Goal: Task Accomplishment & Management: Manage account settings

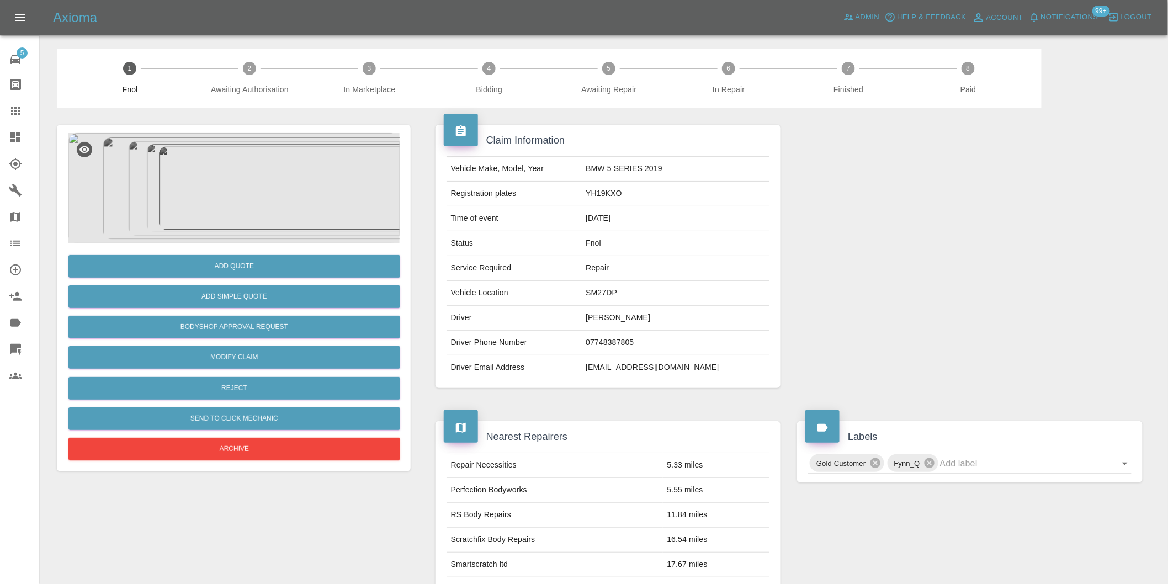
click at [261, 167] on img at bounding box center [234, 188] width 332 height 110
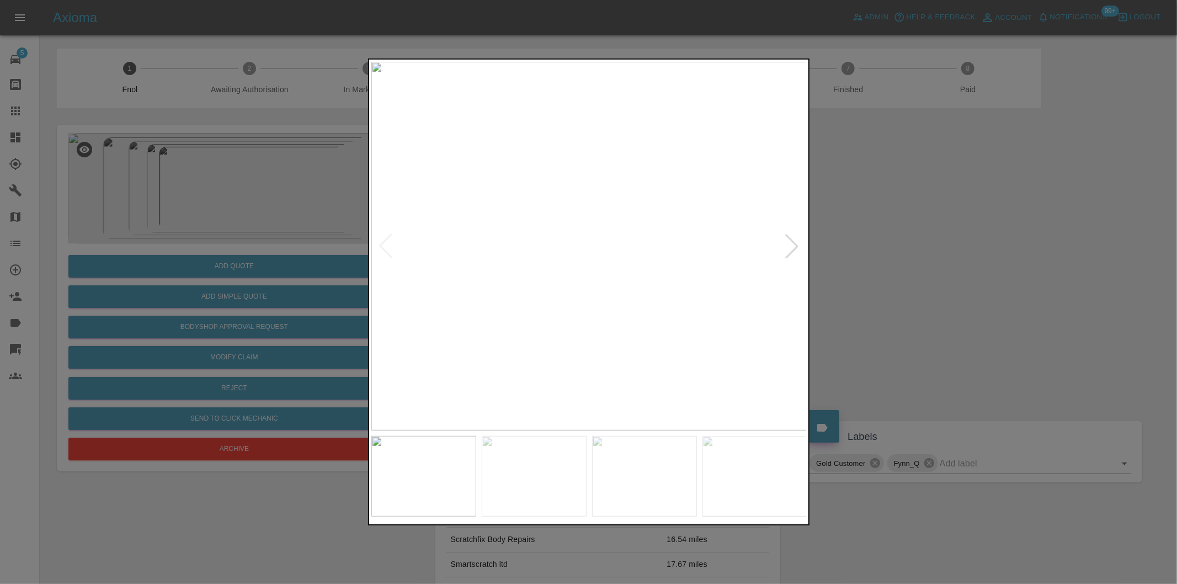
click at [796, 244] on div at bounding box center [792, 246] width 24 height 24
click at [793, 244] on div at bounding box center [792, 246] width 24 height 24
drag, startPoint x: 890, startPoint y: 252, endPoint x: 892, endPoint y: 220, distance: 32.1
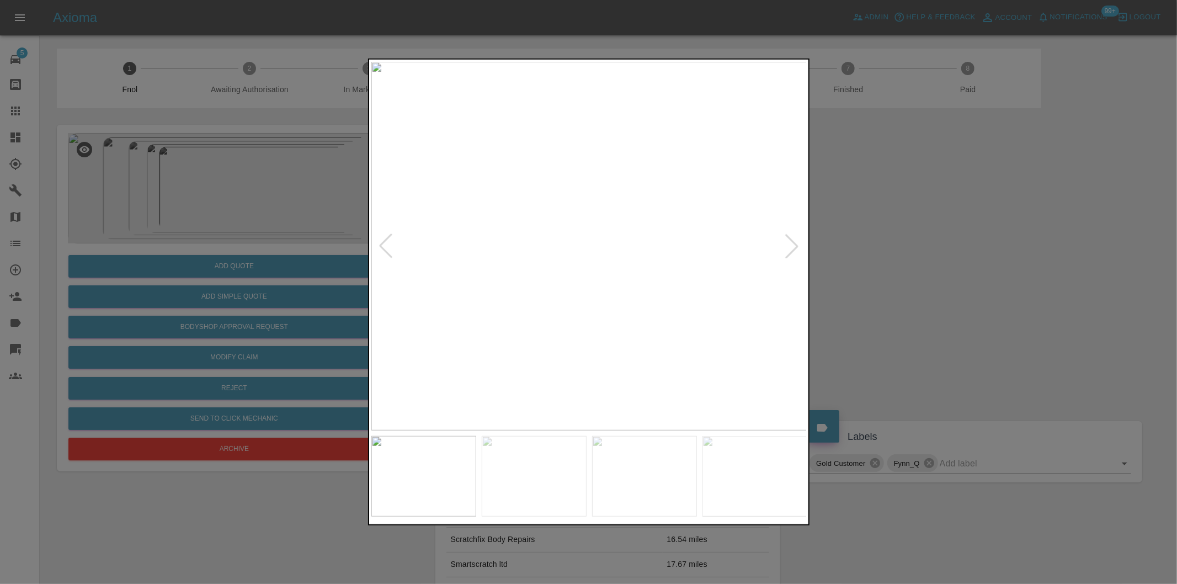
click at [891, 252] on div at bounding box center [588, 292] width 1177 height 584
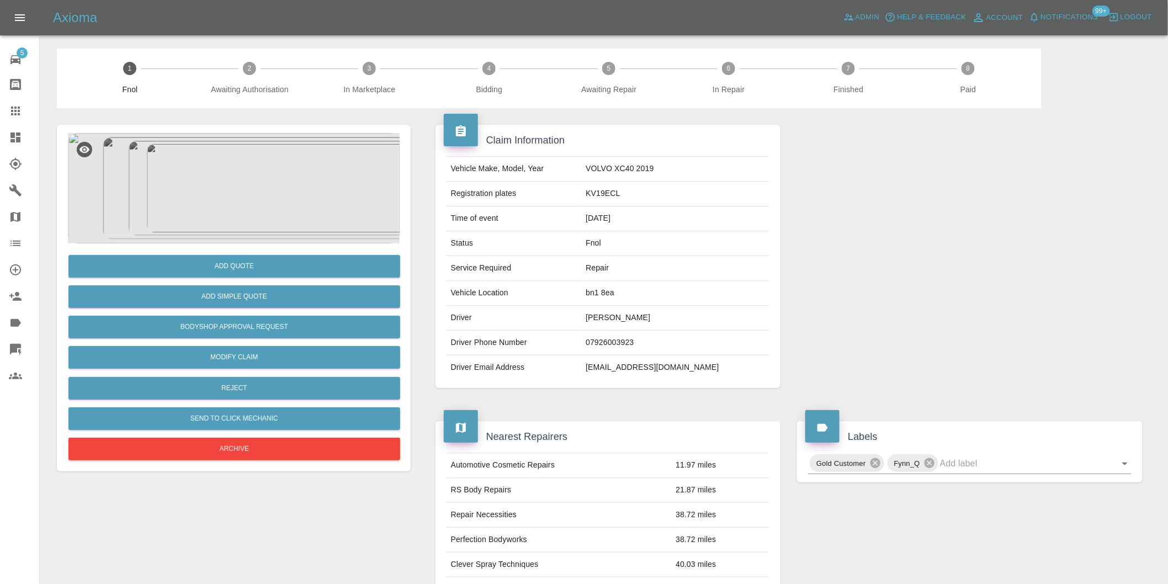
click at [195, 189] on img at bounding box center [234, 188] width 332 height 110
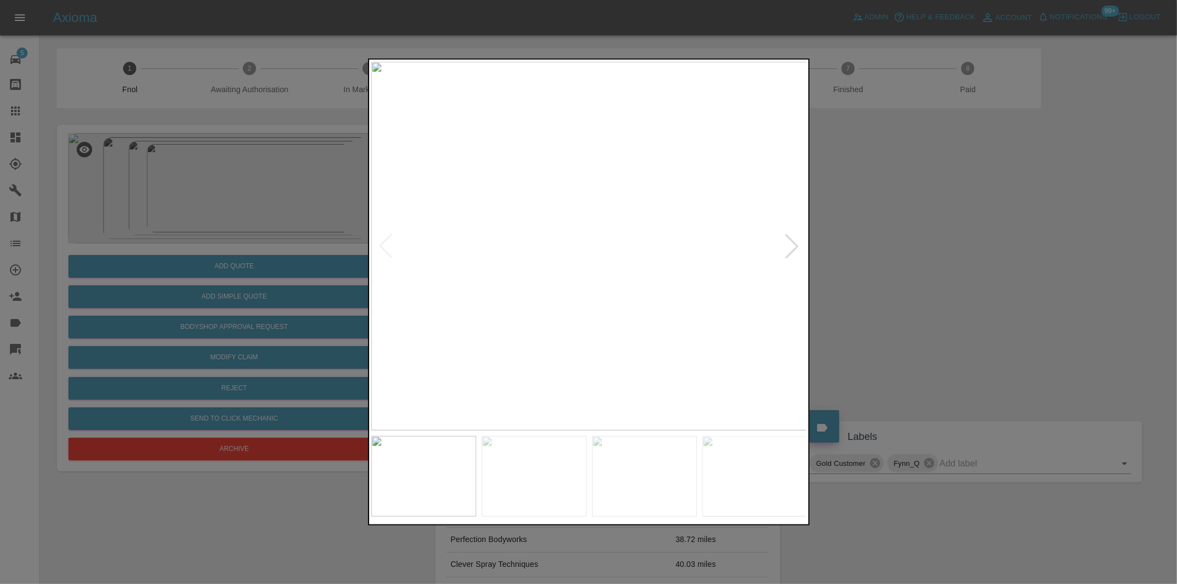
click at [691, 273] on img at bounding box center [590, 246] width 436 height 369
click at [799, 253] on div at bounding box center [792, 246] width 24 height 24
click at [799, 250] on div at bounding box center [792, 246] width 24 height 24
click at [799, 250] on img at bounding box center [590, 246] width 436 height 369
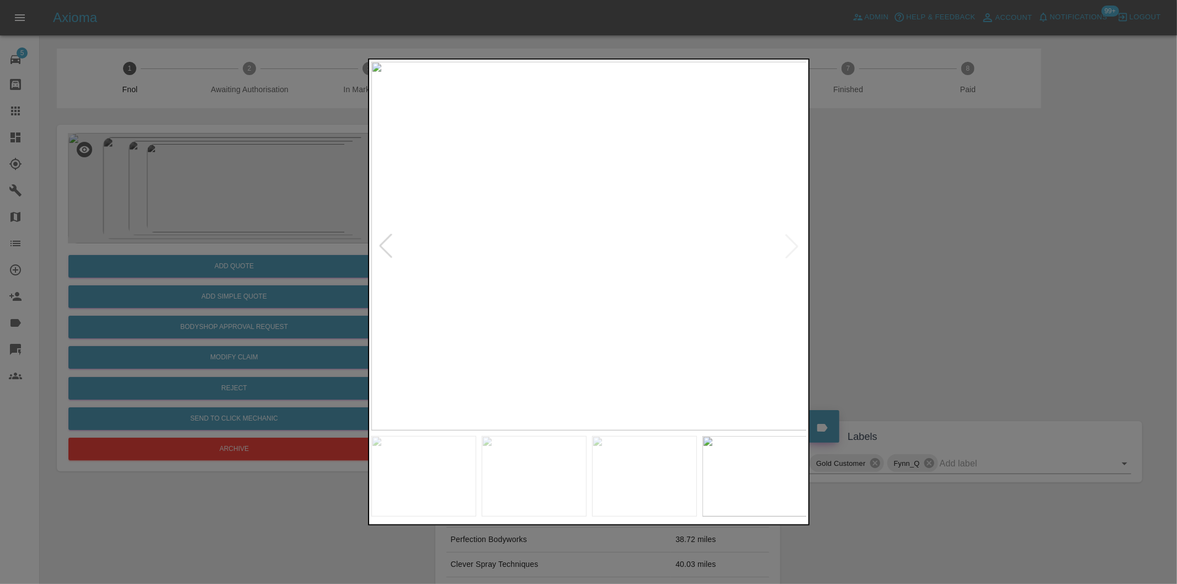
click at [799, 250] on img at bounding box center [590, 246] width 436 height 369
click at [797, 245] on img at bounding box center [590, 246] width 436 height 369
click at [389, 245] on div at bounding box center [386, 246] width 24 height 24
click at [383, 250] on div at bounding box center [386, 246] width 24 height 24
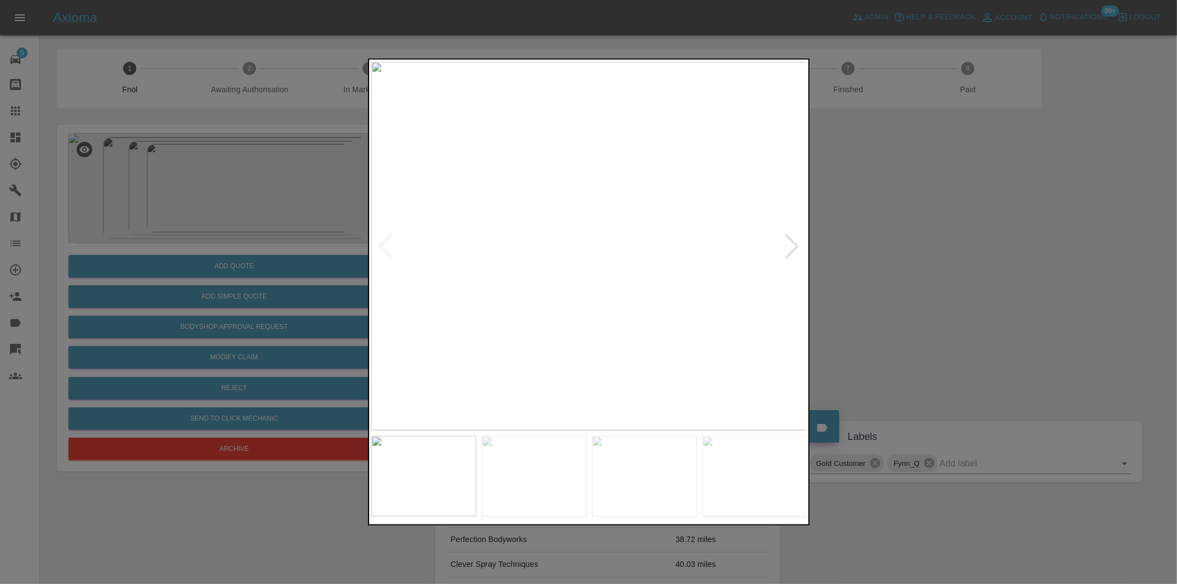
click at [857, 240] on div at bounding box center [588, 292] width 1177 height 584
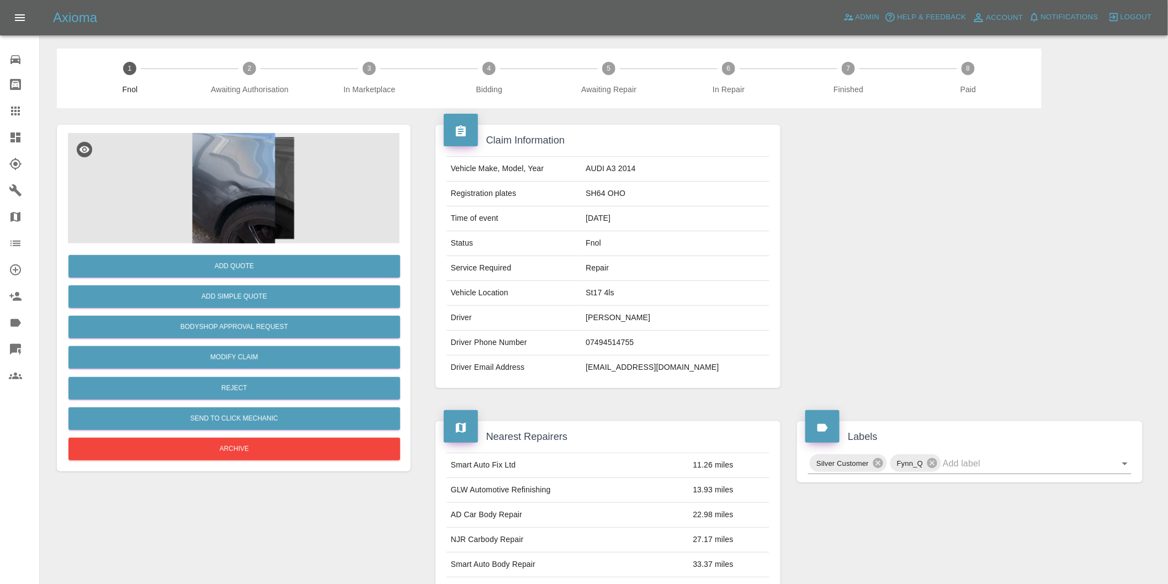
click at [217, 180] on img at bounding box center [234, 188] width 332 height 110
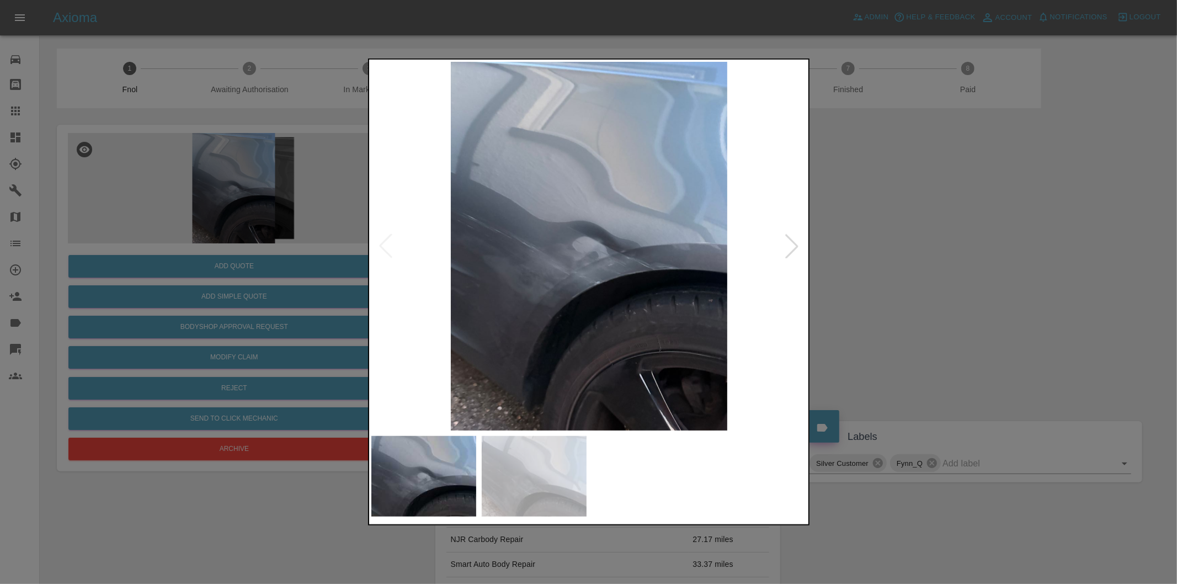
click at [790, 257] on div at bounding box center [792, 246] width 24 height 24
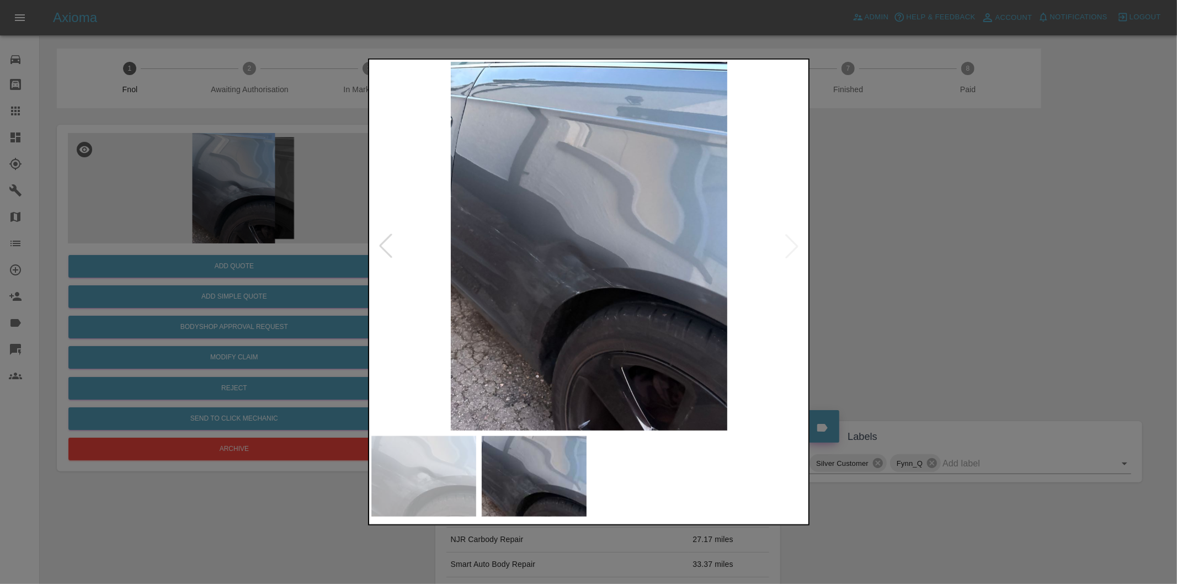
click at [790, 250] on img at bounding box center [590, 246] width 436 height 369
click at [975, 257] on div at bounding box center [588, 292] width 1177 height 584
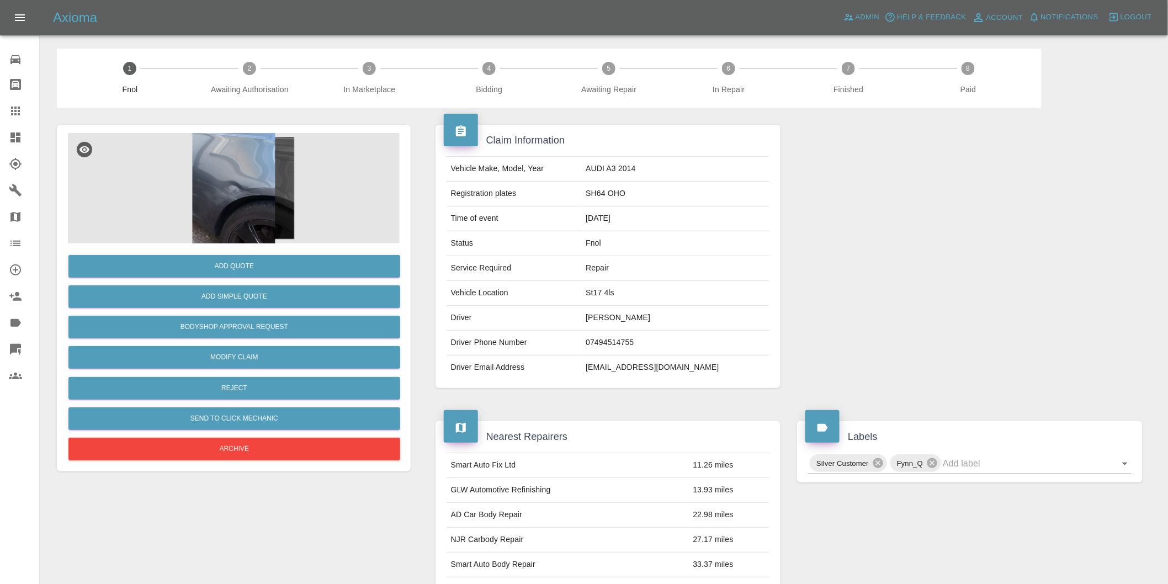
click at [221, 169] on img at bounding box center [234, 188] width 332 height 110
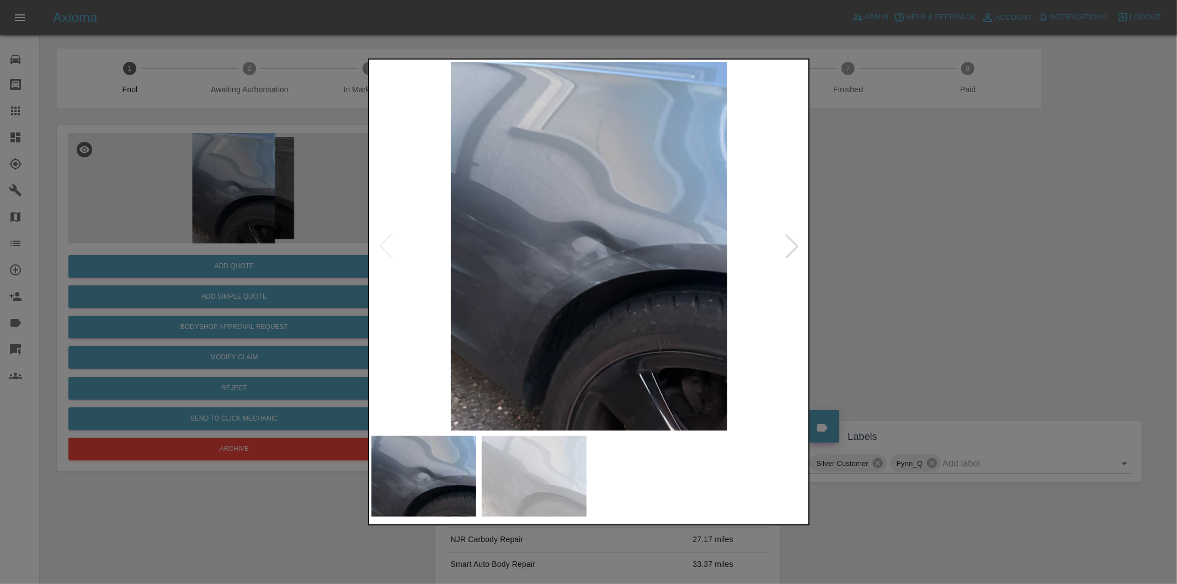
click at [787, 247] on div at bounding box center [792, 246] width 24 height 24
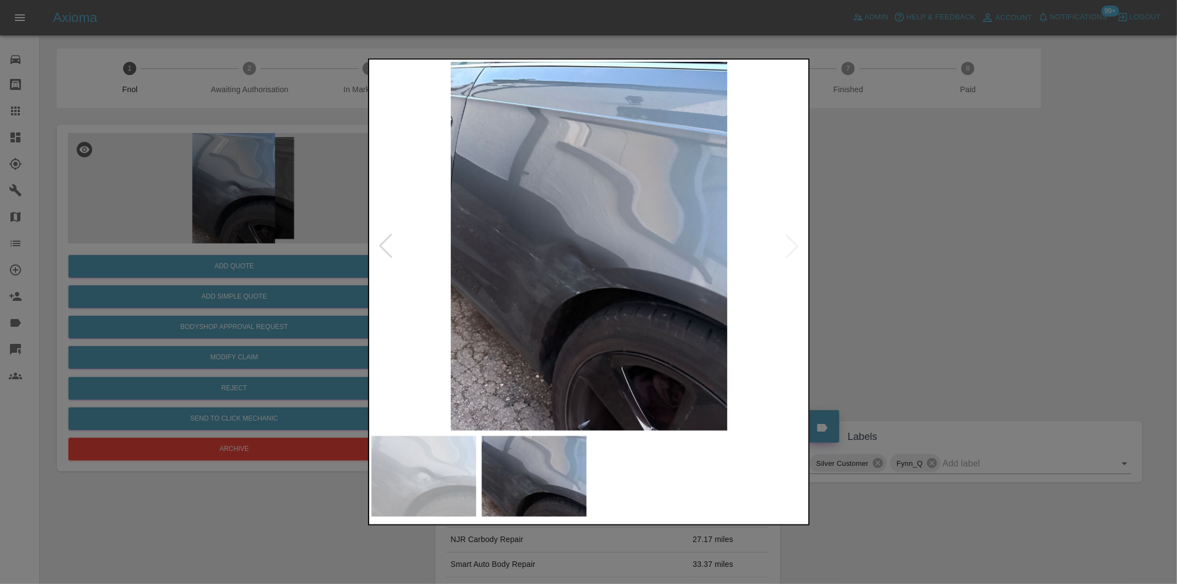
click at [1006, 217] on div at bounding box center [588, 292] width 1177 height 584
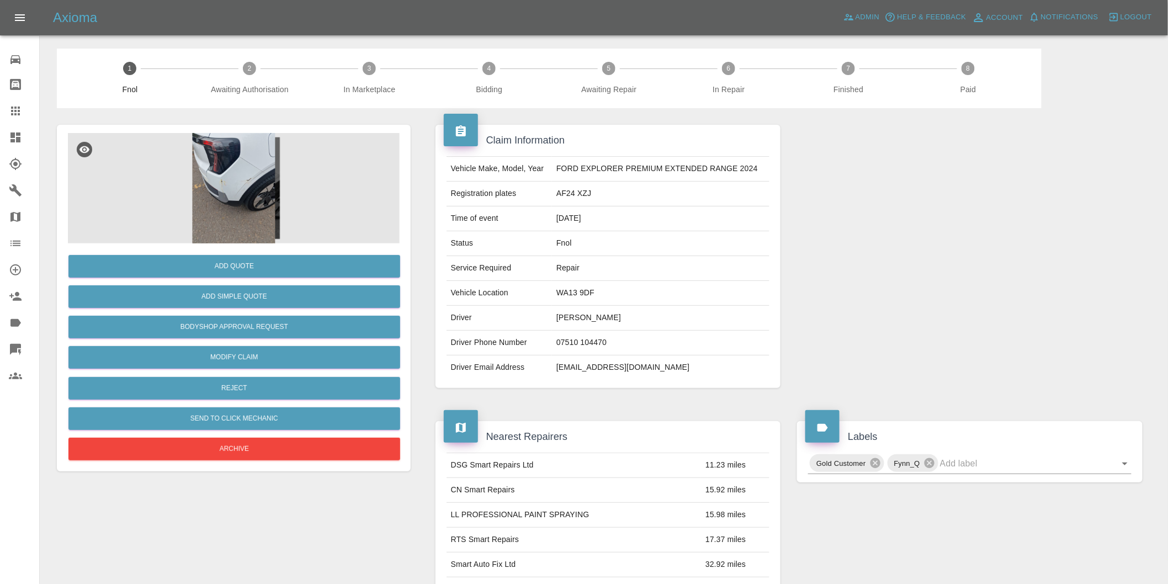
click at [210, 177] on img at bounding box center [234, 188] width 332 height 110
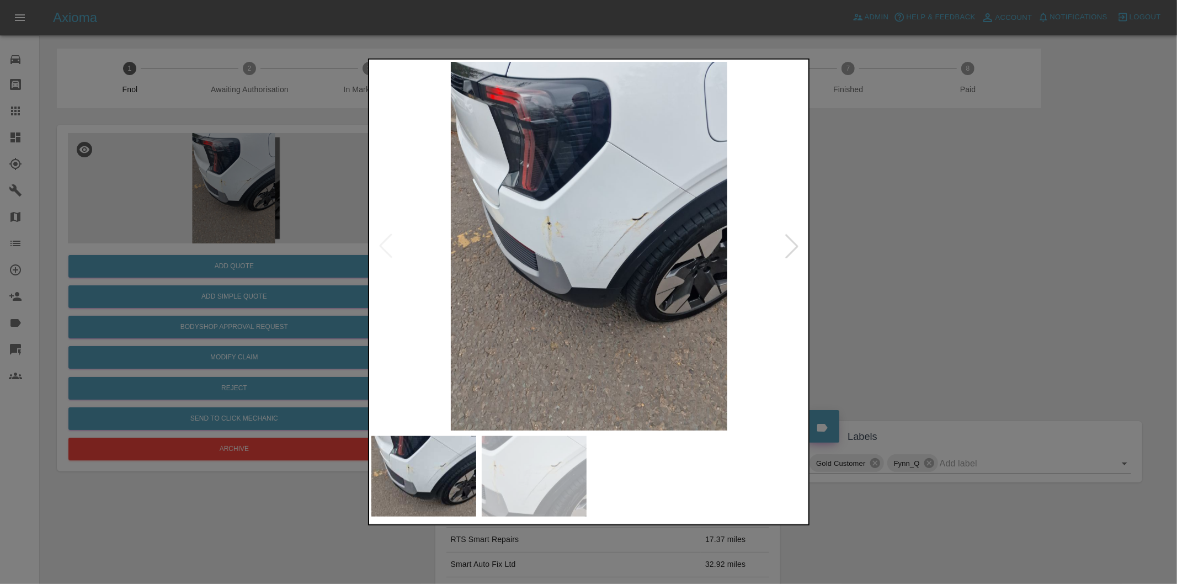
click at [788, 246] on div at bounding box center [792, 246] width 24 height 24
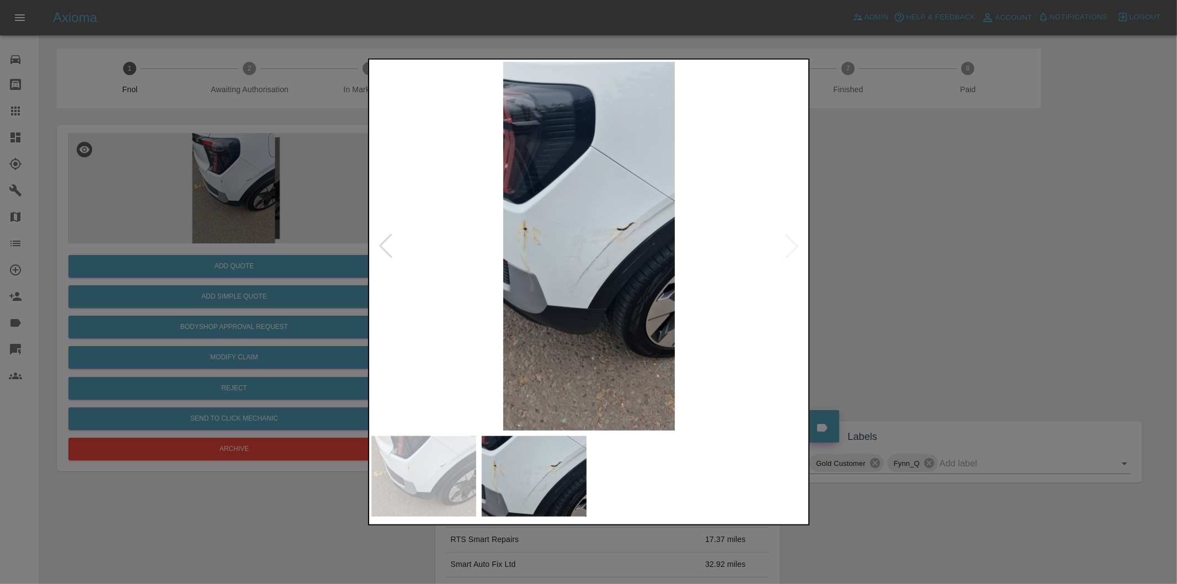
click at [535, 299] on img at bounding box center [590, 246] width 436 height 369
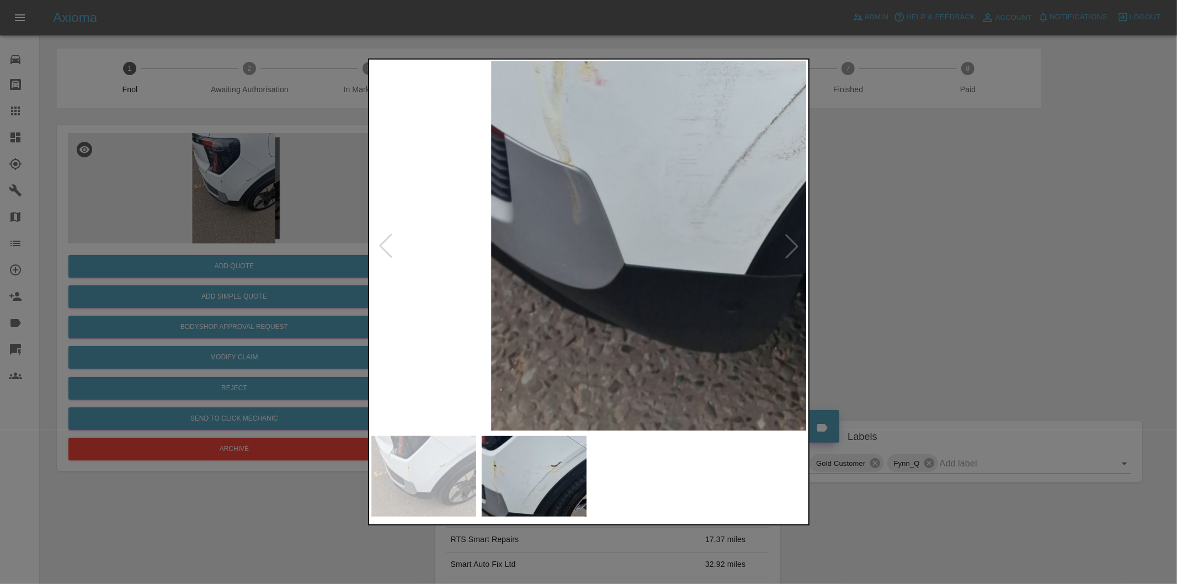
click at [559, 251] on img at bounding box center [749, 87] width 1308 height 1106
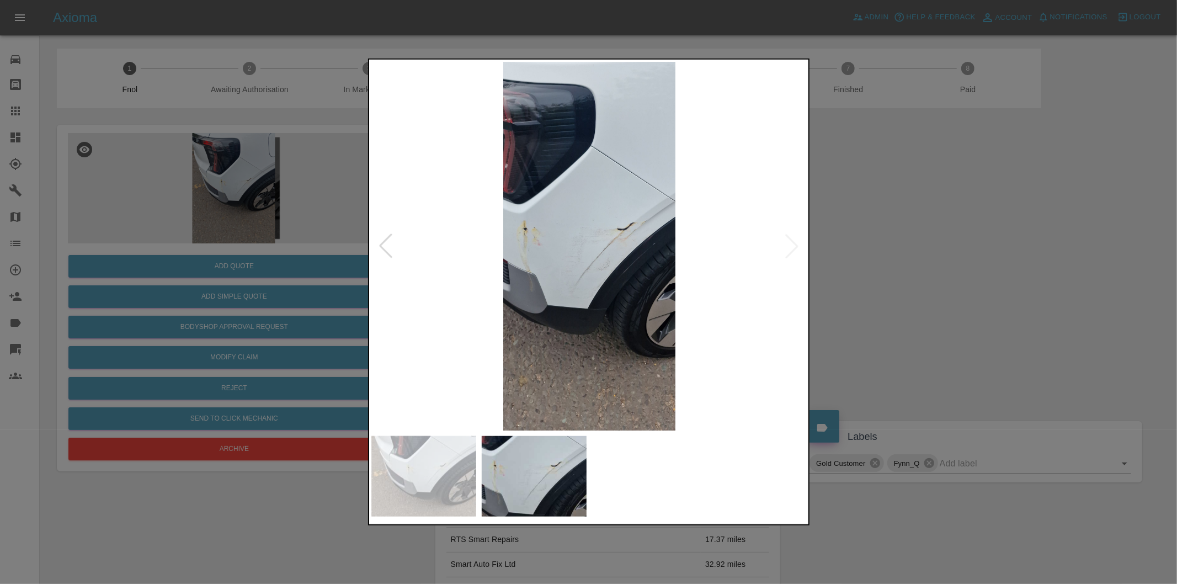
click at [1022, 258] on div at bounding box center [588, 292] width 1177 height 584
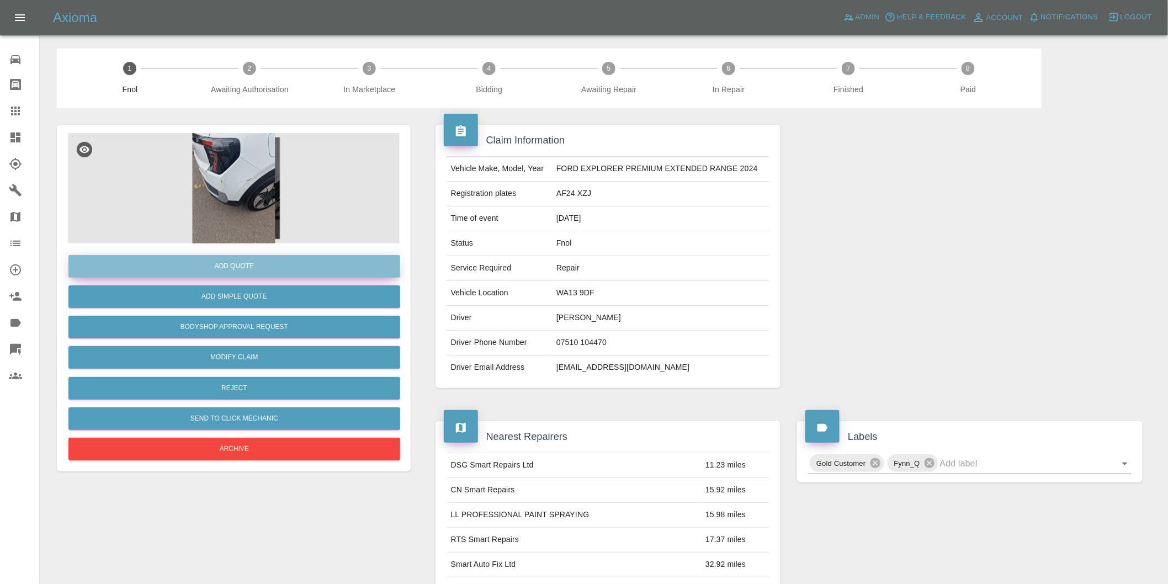
click at [248, 266] on button "Add Quote" at bounding box center [234, 266] width 332 height 23
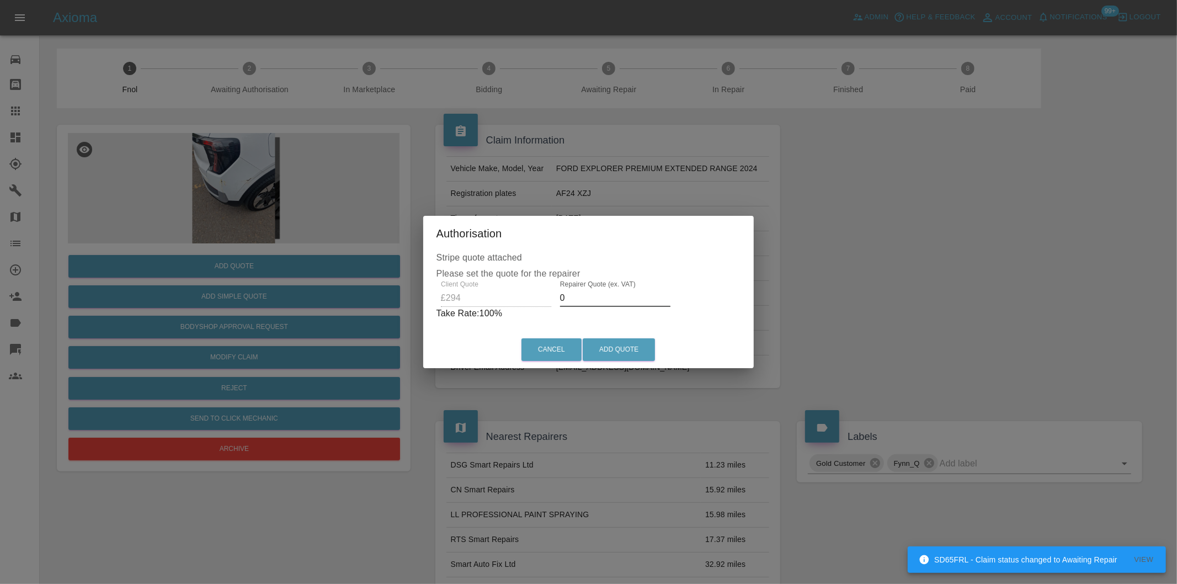
click at [604, 299] on input "0" at bounding box center [615, 298] width 110 height 18
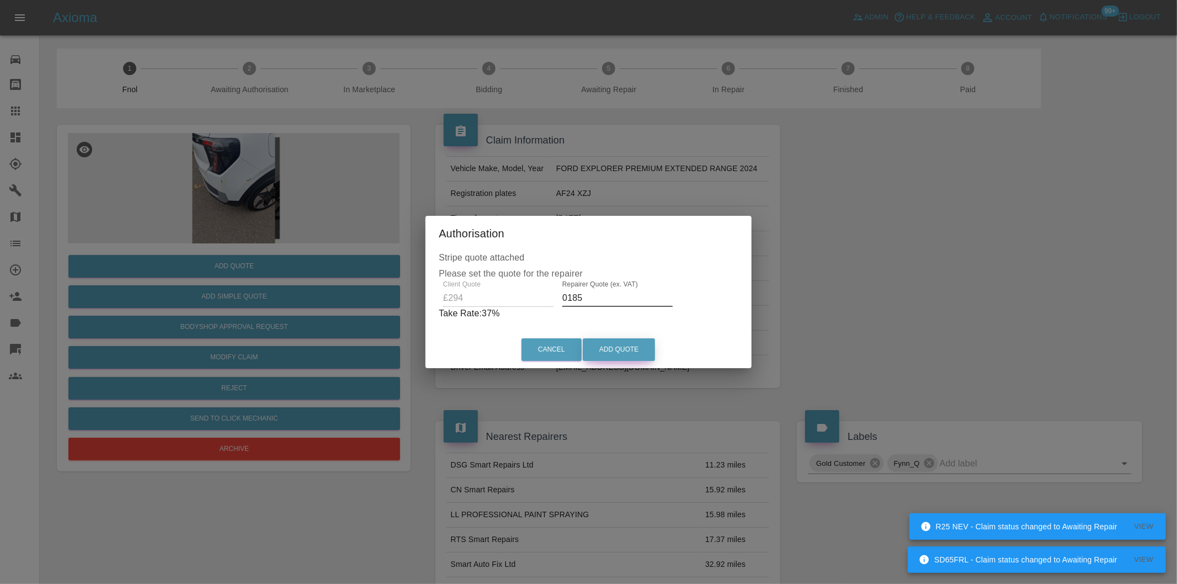
type input "0185"
click at [620, 346] on button "Add Quote" at bounding box center [619, 349] width 72 height 23
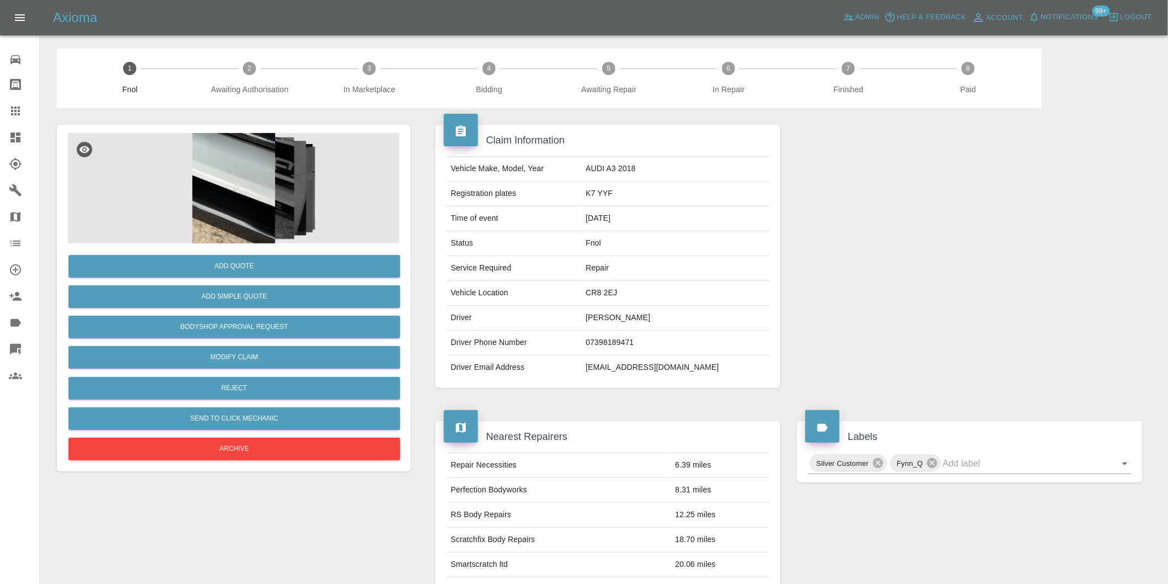
click at [233, 169] on img at bounding box center [234, 188] width 332 height 110
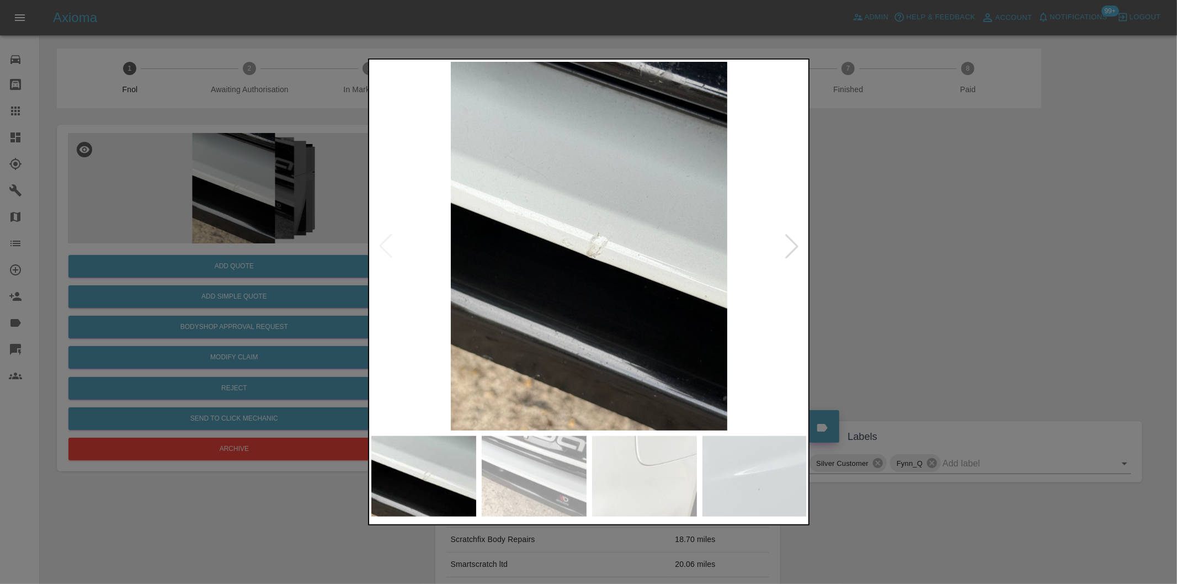
click at [791, 251] on div at bounding box center [792, 246] width 24 height 24
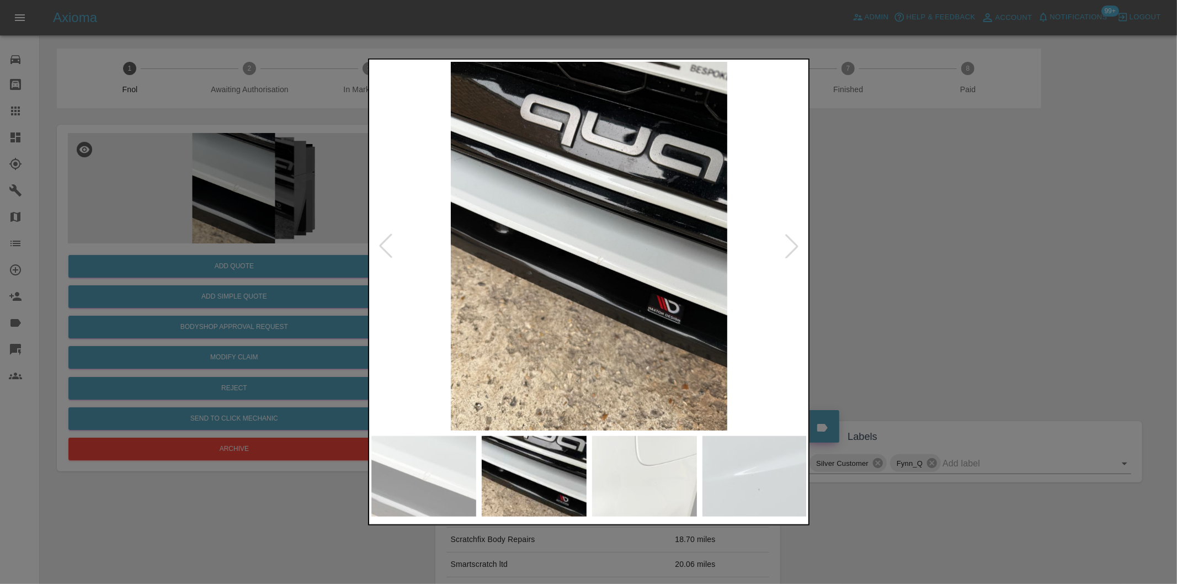
click at [791, 251] on div at bounding box center [792, 246] width 24 height 24
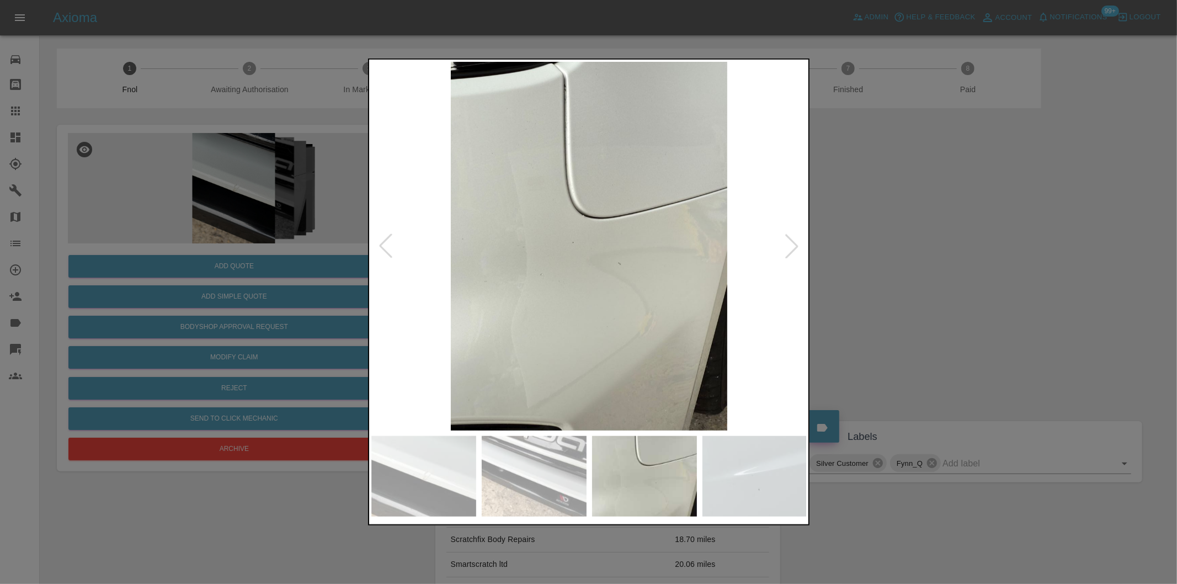
click at [792, 249] on div at bounding box center [792, 246] width 24 height 24
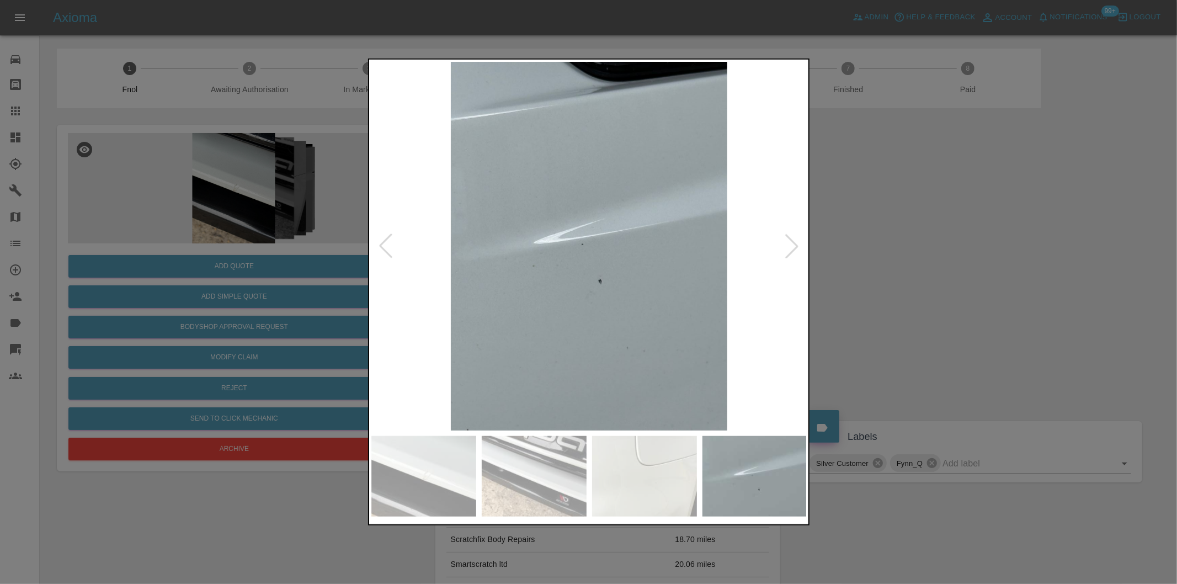
click at [792, 249] on div at bounding box center [792, 246] width 24 height 24
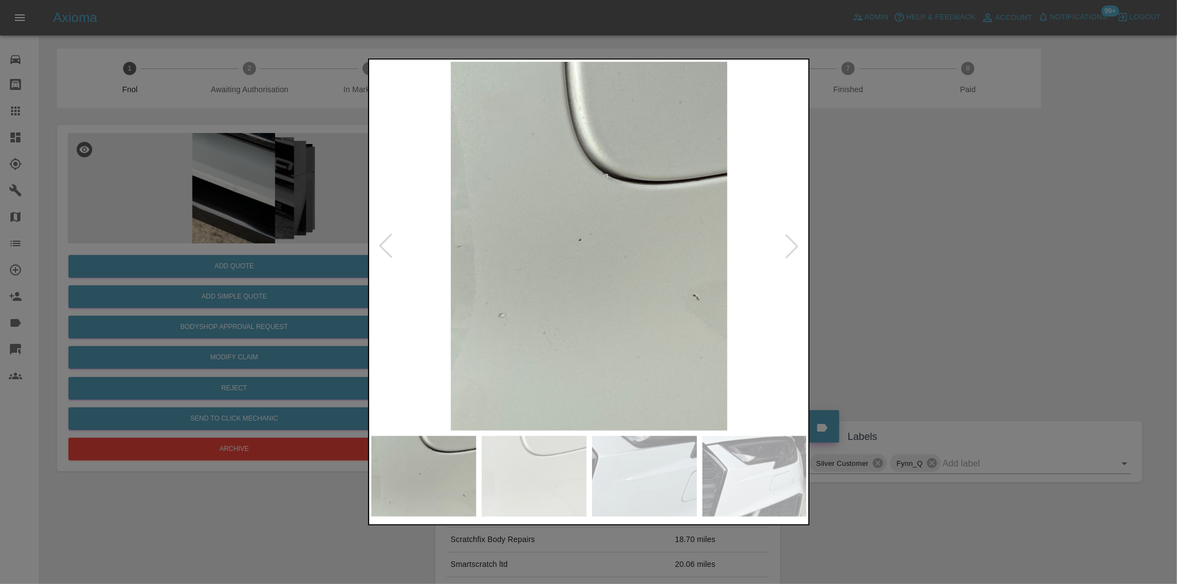
click at [792, 249] on div at bounding box center [792, 246] width 24 height 24
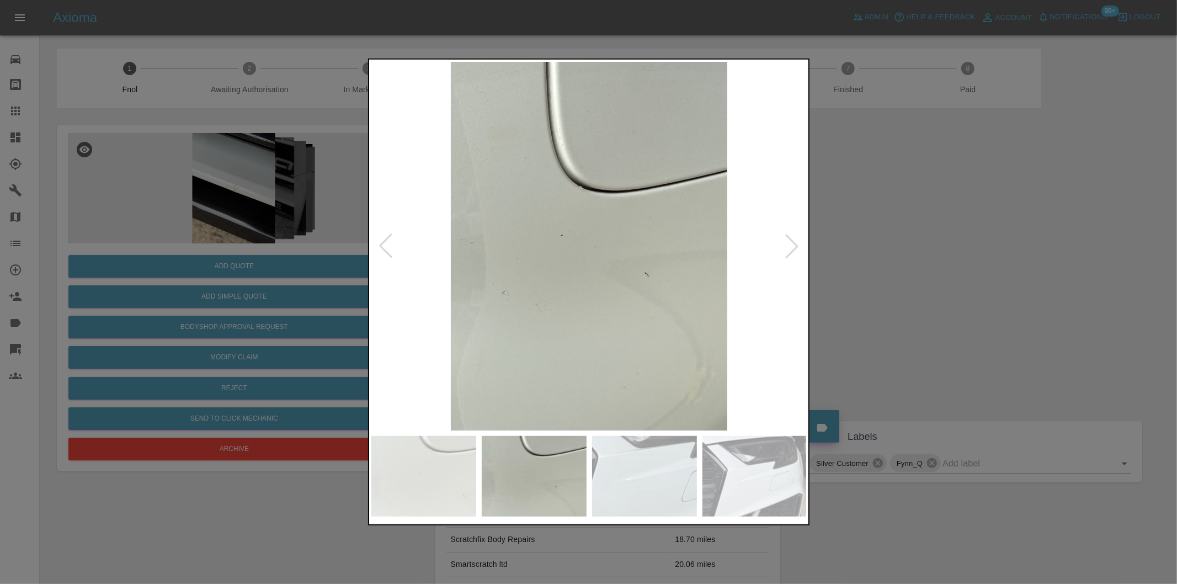
click at [919, 245] on div at bounding box center [588, 292] width 1177 height 584
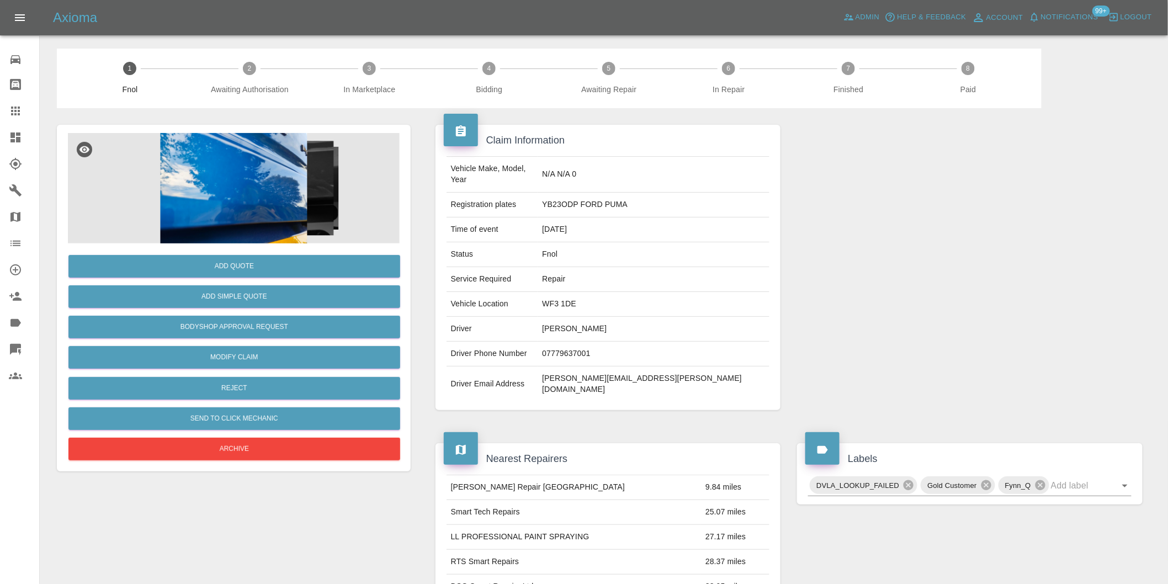
click at [284, 203] on img at bounding box center [234, 188] width 332 height 110
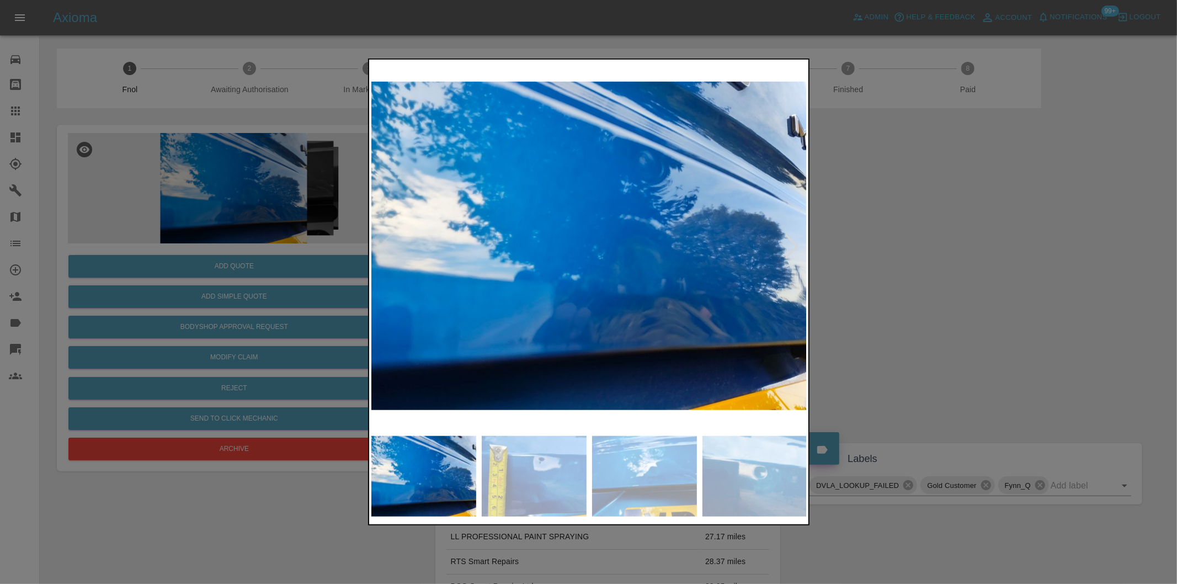
click at [953, 265] on div at bounding box center [588, 292] width 1177 height 584
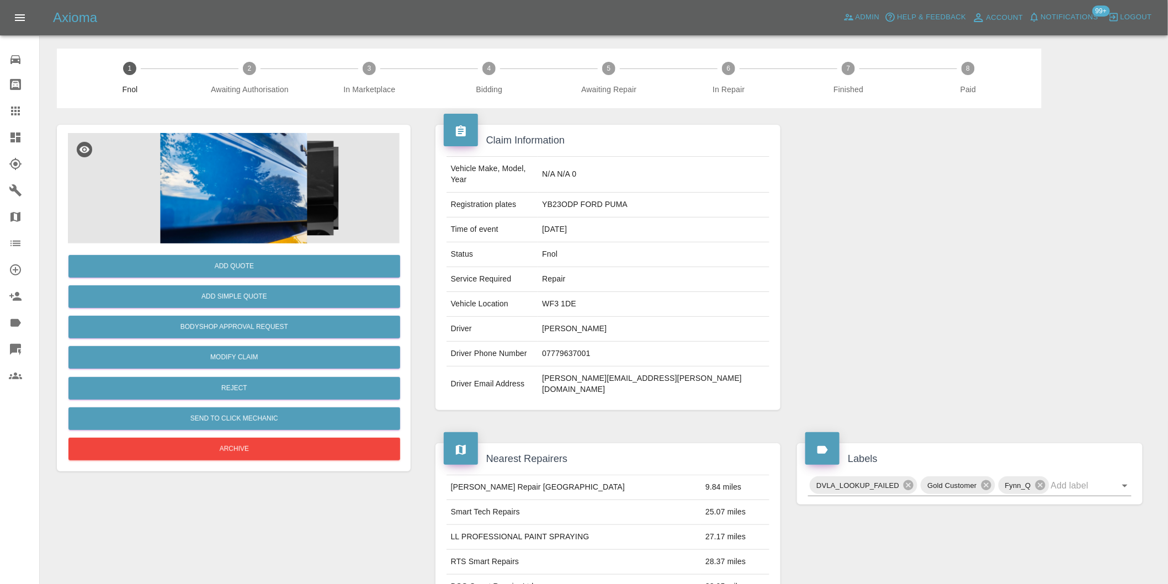
click at [212, 192] on img at bounding box center [234, 188] width 332 height 110
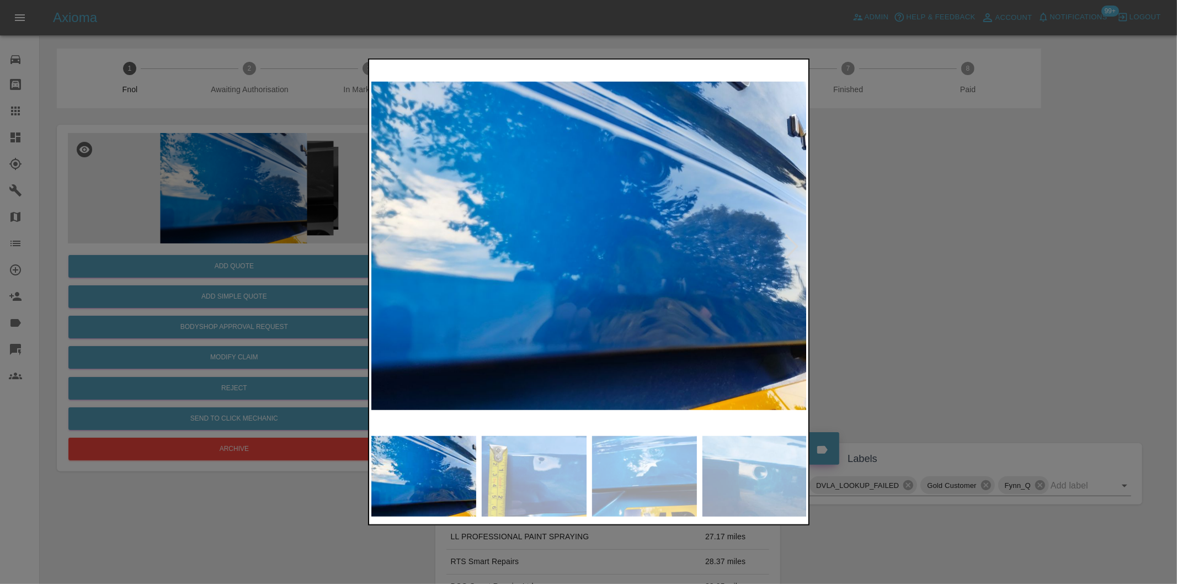
click at [795, 231] on img at bounding box center [590, 246] width 436 height 369
click at [792, 242] on div at bounding box center [792, 246] width 24 height 24
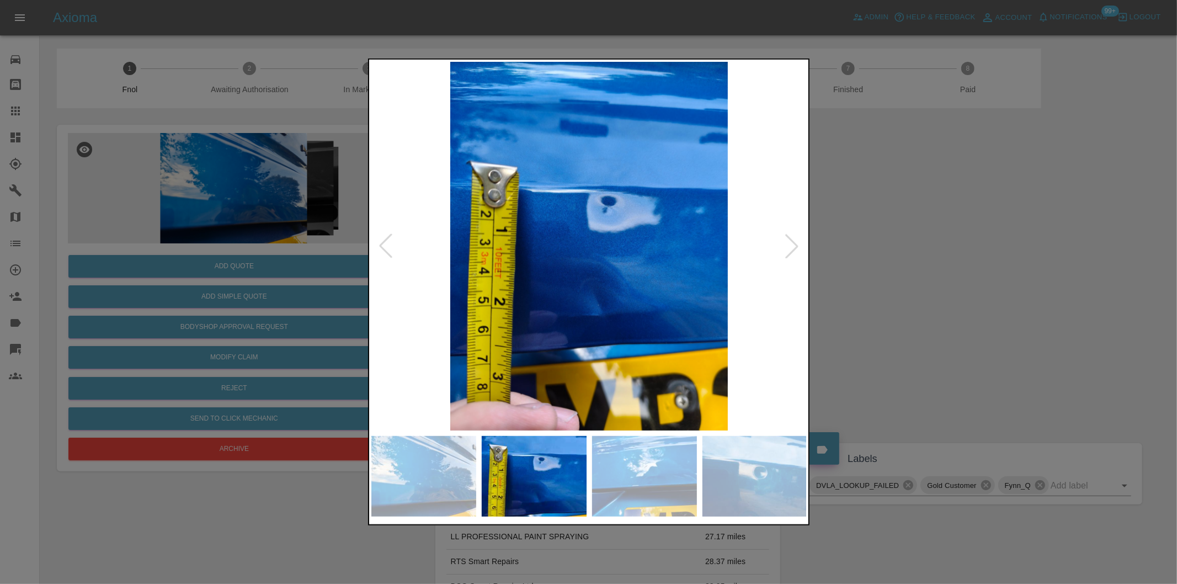
click at [792, 242] on div at bounding box center [792, 246] width 24 height 24
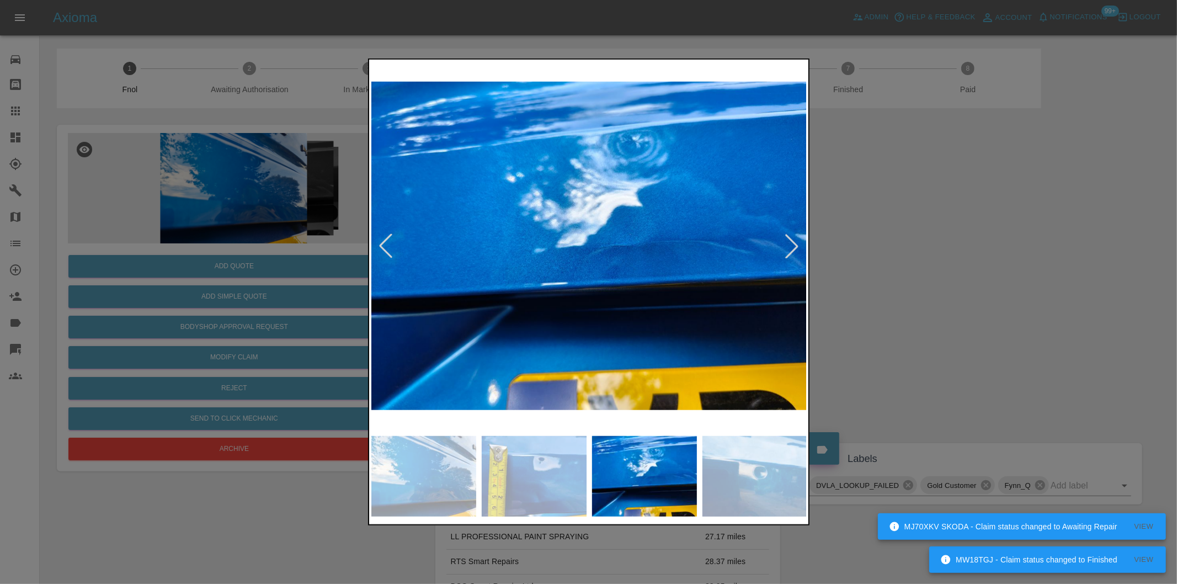
click at [792, 242] on div at bounding box center [792, 246] width 24 height 24
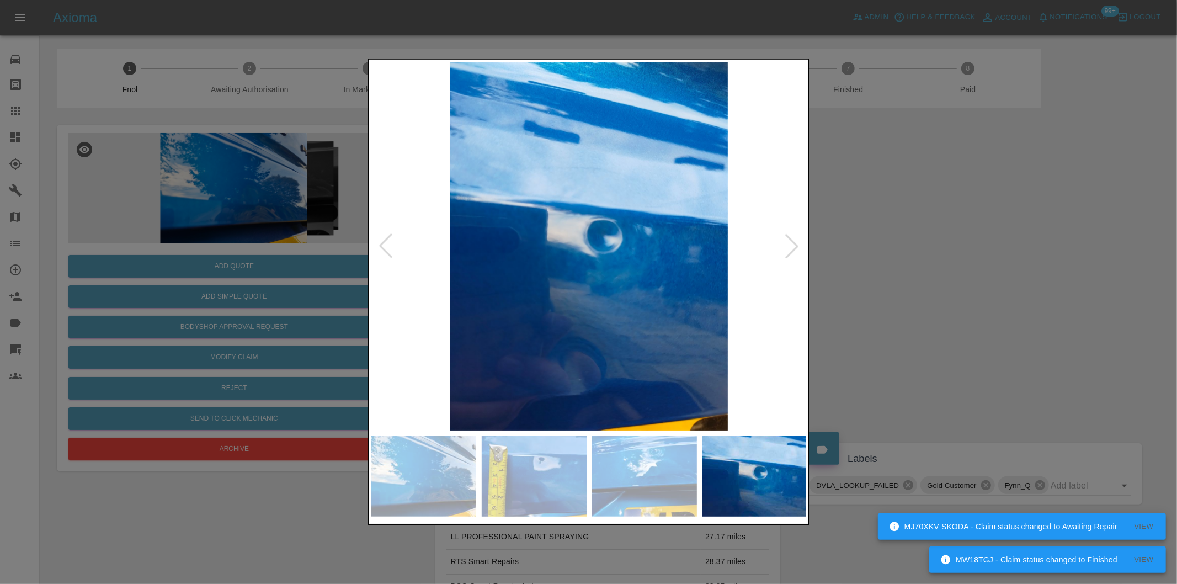
click at [792, 242] on div at bounding box center [792, 246] width 24 height 24
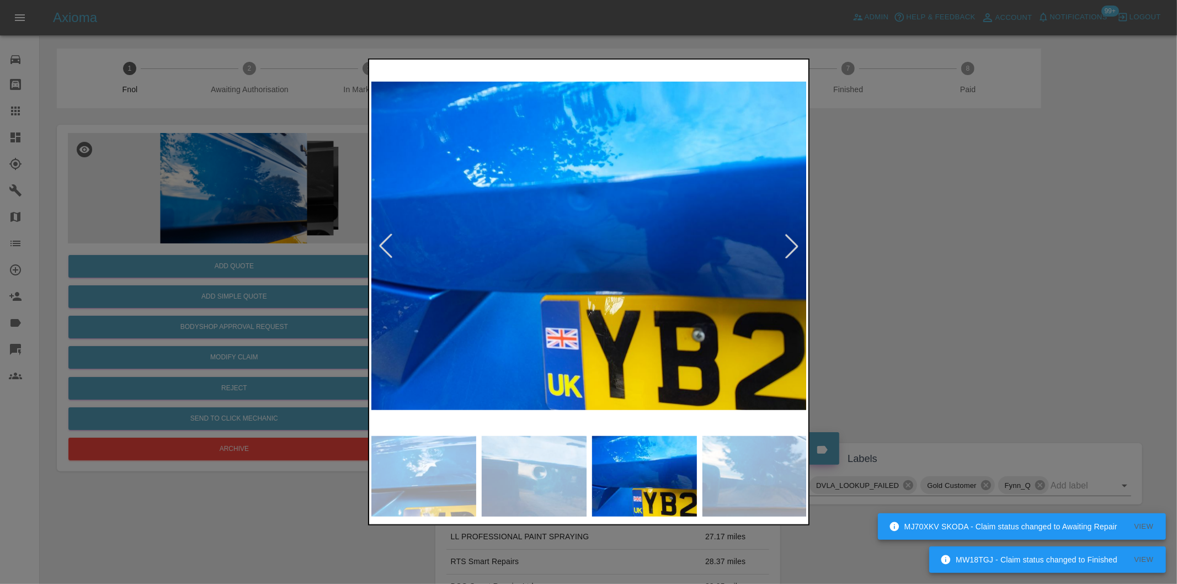
click at [792, 242] on div at bounding box center [792, 246] width 24 height 24
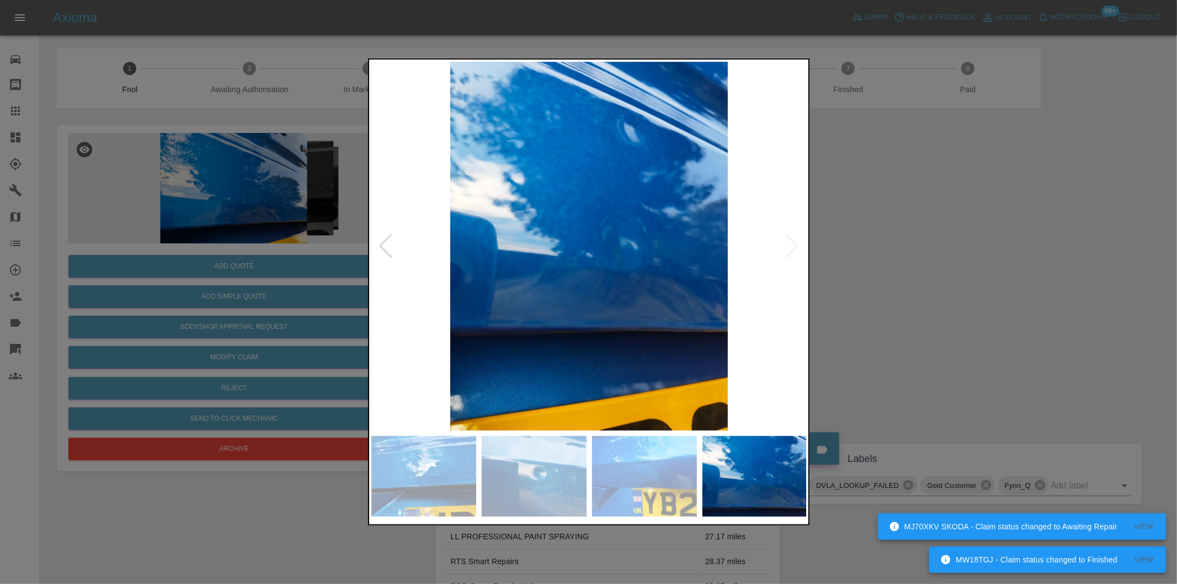
click at [792, 242] on img at bounding box center [590, 246] width 436 height 369
click at [959, 256] on div at bounding box center [588, 292] width 1177 height 584
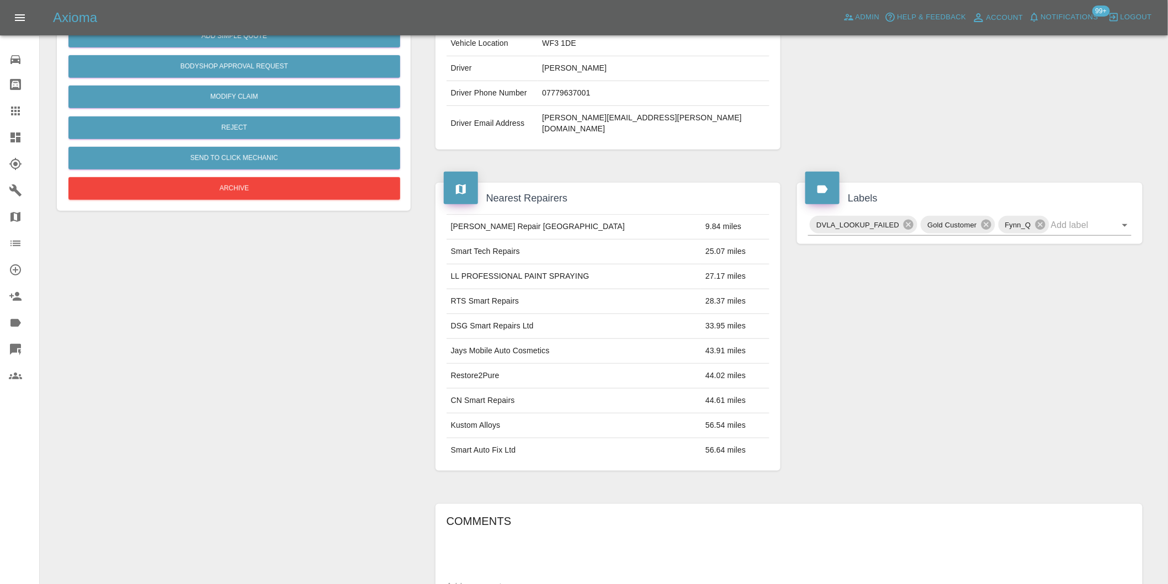
scroll to position [76, 0]
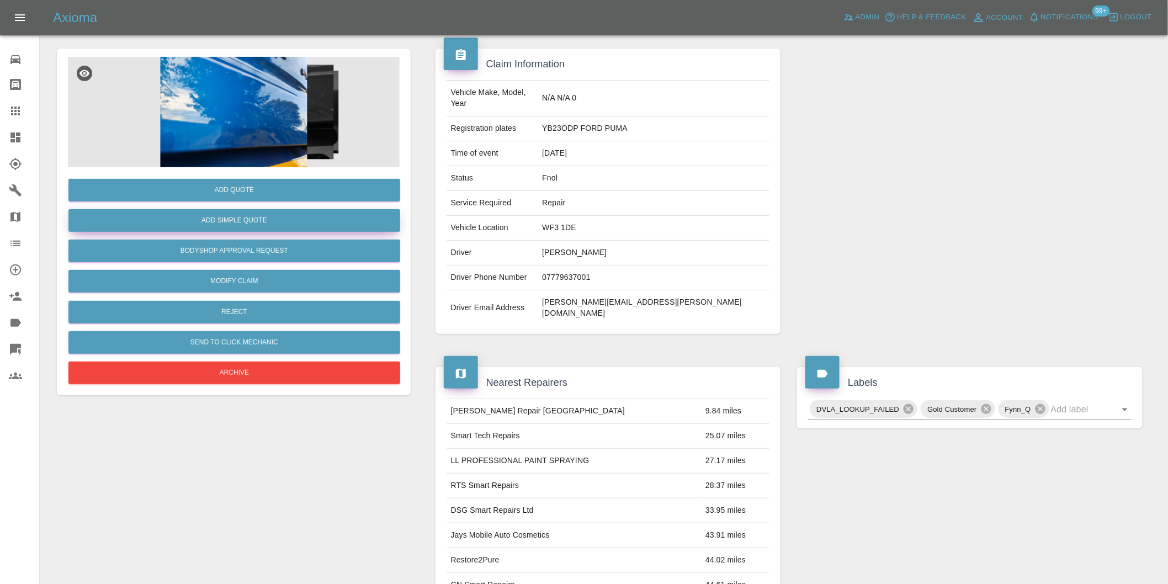
click at [268, 222] on button "Add Simple Quote" at bounding box center [234, 220] width 332 height 23
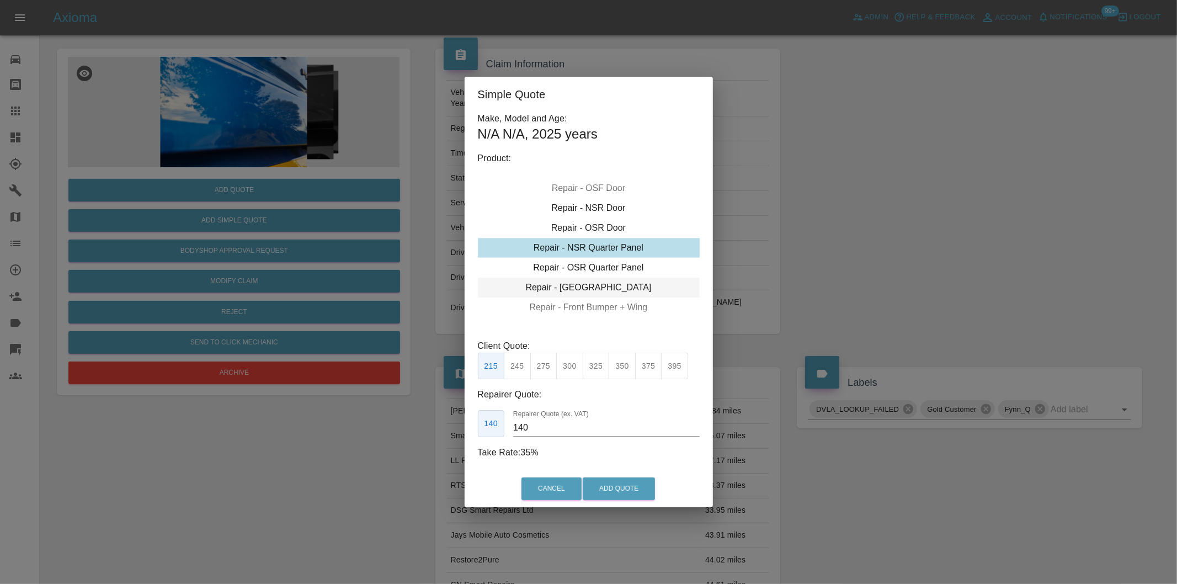
click at [616, 289] on div "Repair - Tailgate" at bounding box center [589, 288] width 222 height 20
drag, startPoint x: 623, startPoint y: 367, endPoint x: 652, endPoint y: 438, distance: 77.0
click at [624, 369] on button "350" at bounding box center [622, 366] width 27 height 27
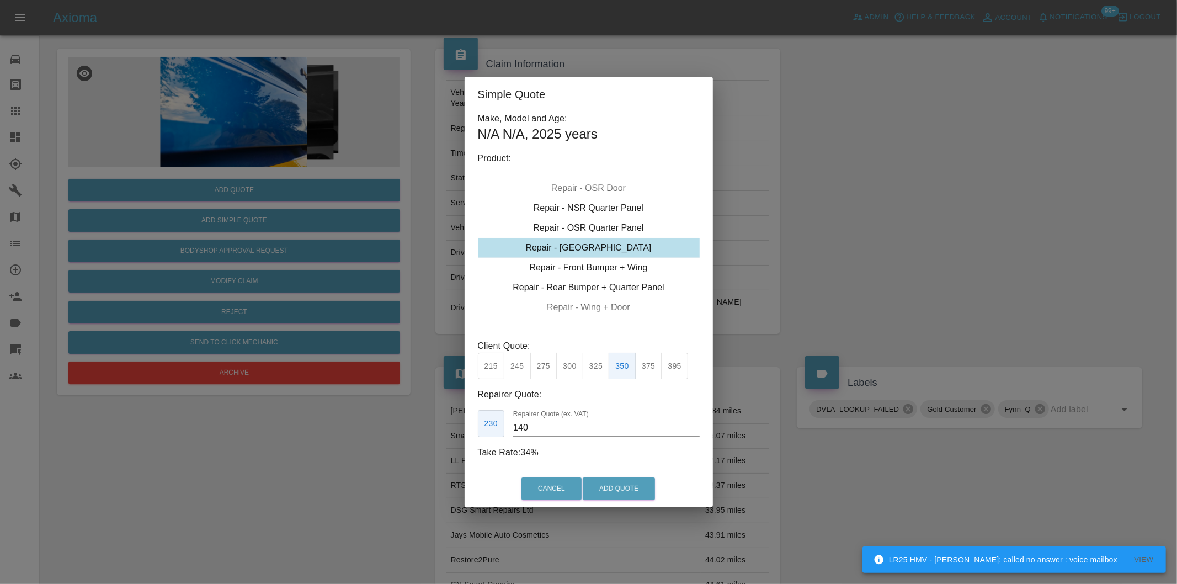
type input "230"
click at [631, 490] on button "Add Quote" at bounding box center [619, 488] width 72 height 23
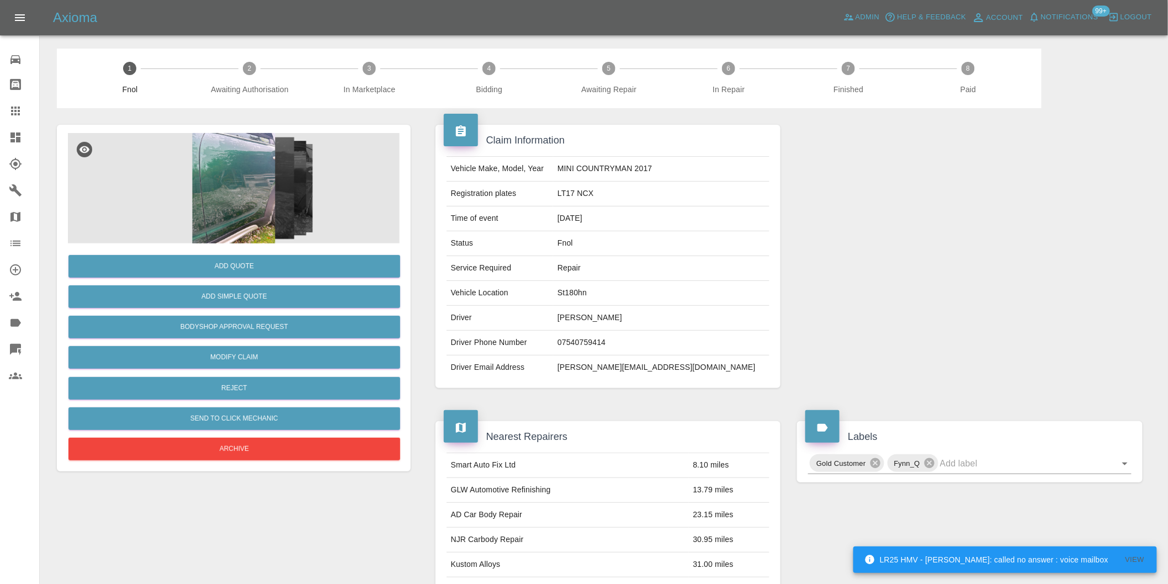
click at [246, 157] on img at bounding box center [234, 188] width 332 height 110
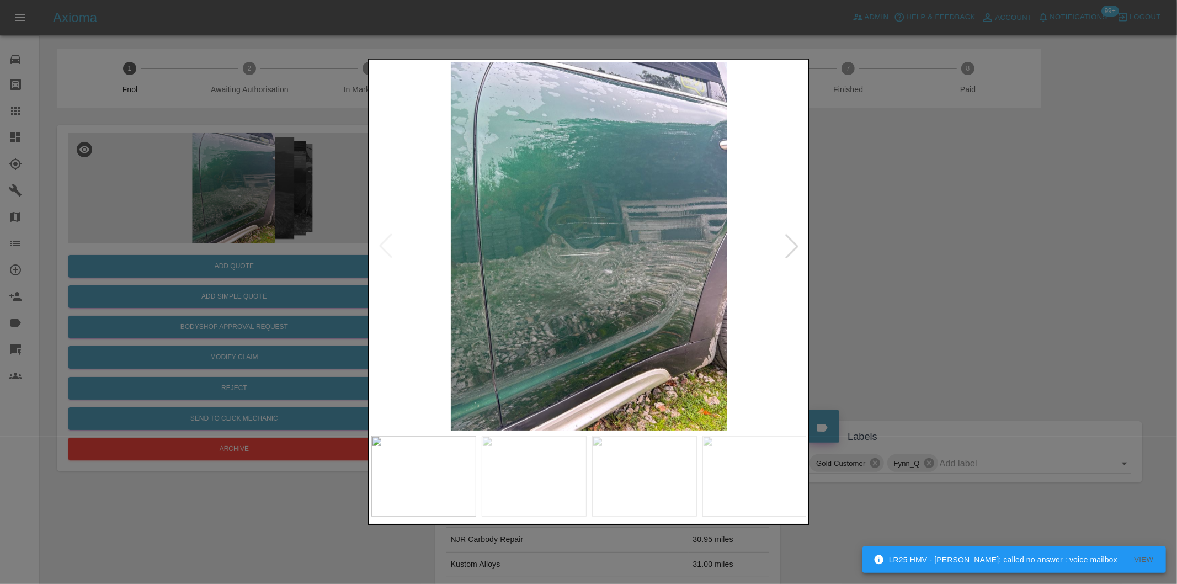
click at [797, 248] on div at bounding box center [792, 246] width 24 height 24
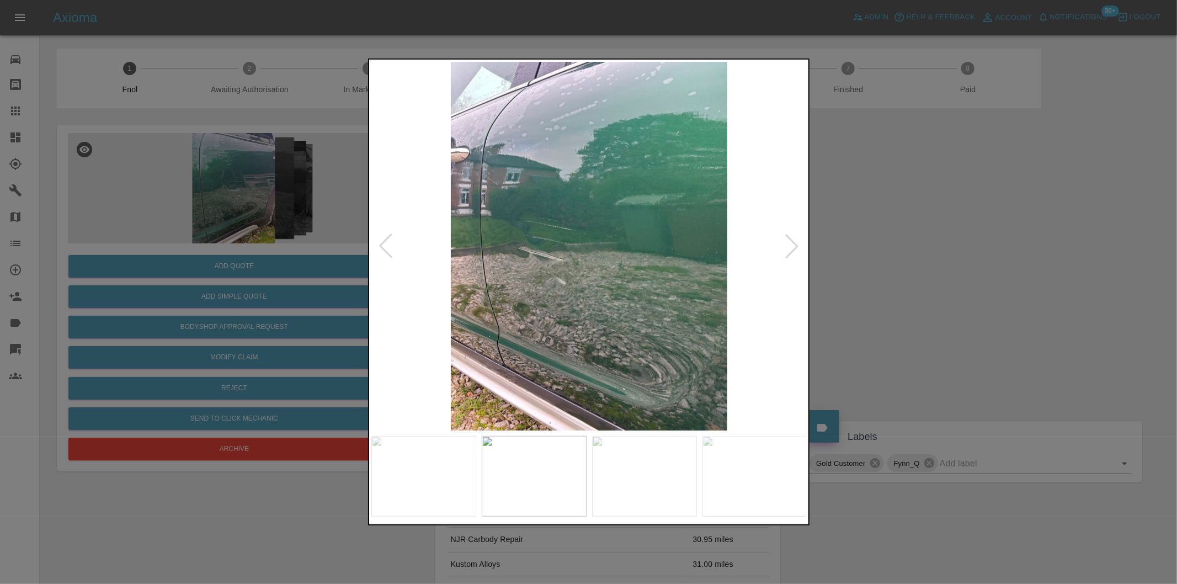
click at [797, 248] on div at bounding box center [792, 246] width 24 height 24
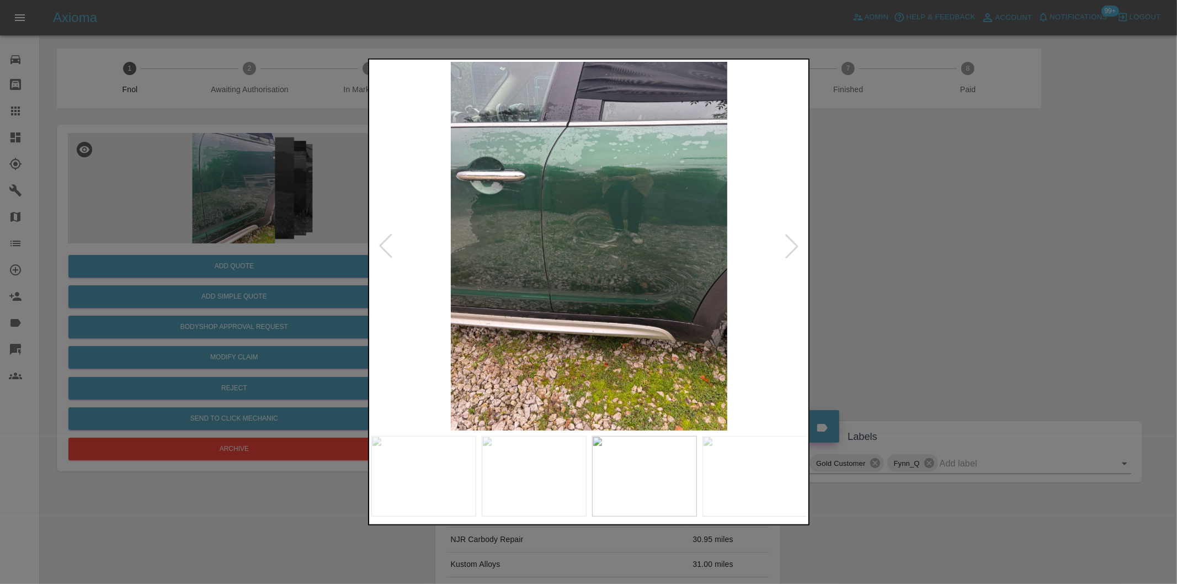
click at [797, 248] on div at bounding box center [792, 246] width 24 height 24
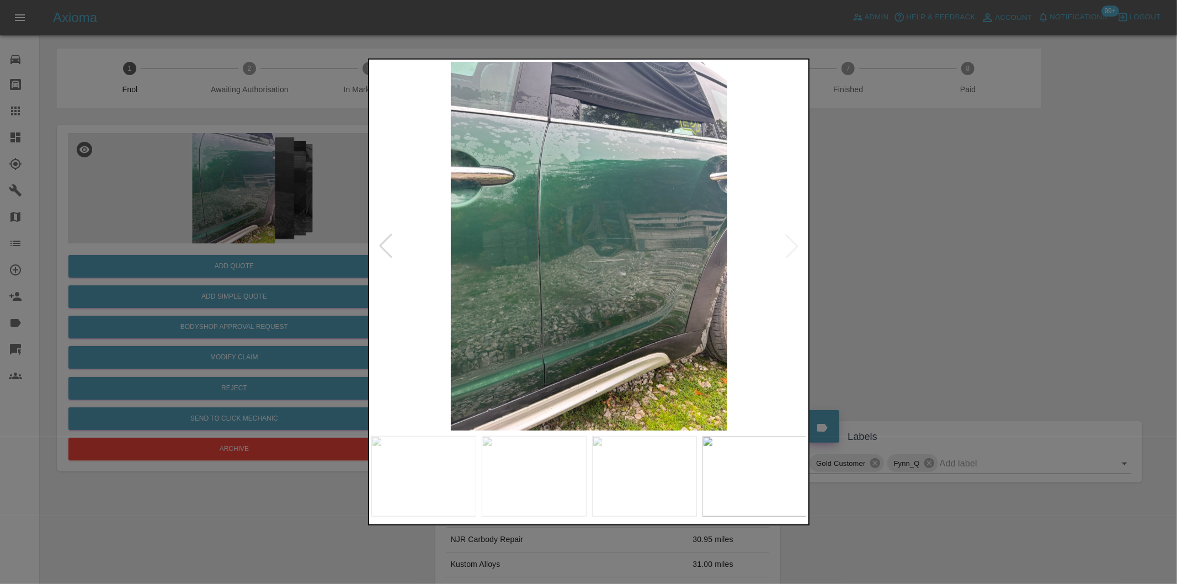
click at [797, 248] on img at bounding box center [590, 246] width 436 height 369
click at [914, 268] on div at bounding box center [588, 292] width 1177 height 584
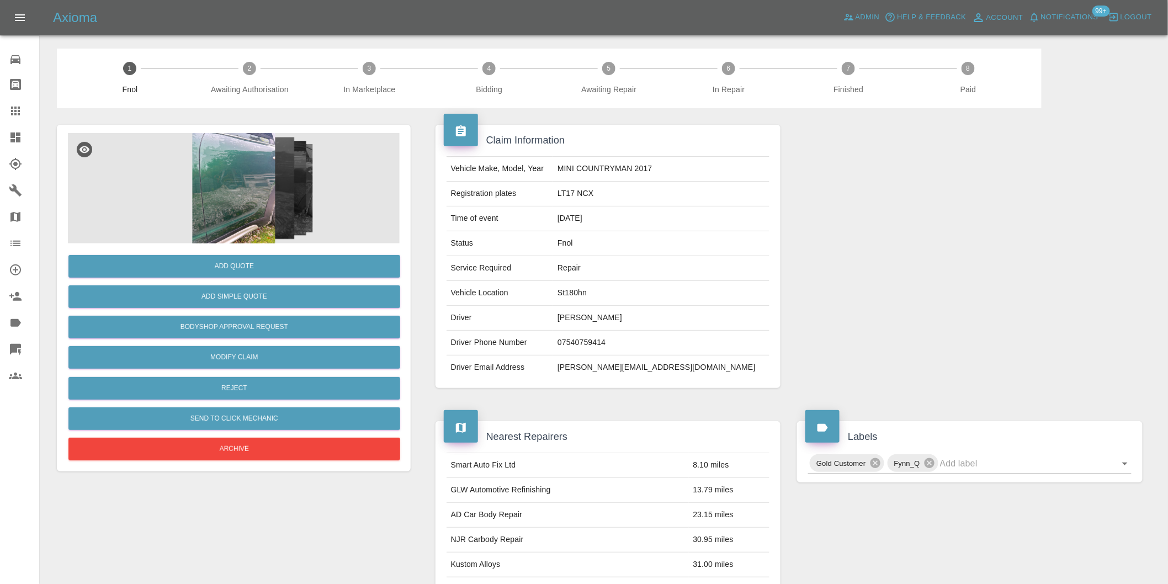
click at [250, 188] on img at bounding box center [234, 188] width 332 height 110
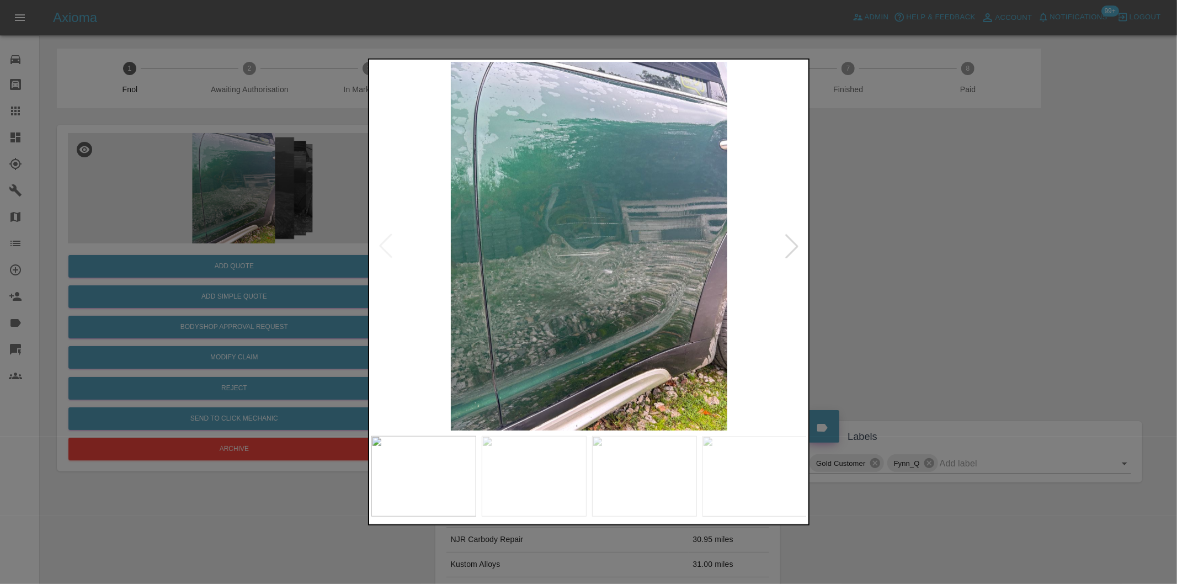
click at [856, 262] on div at bounding box center [588, 292] width 1177 height 584
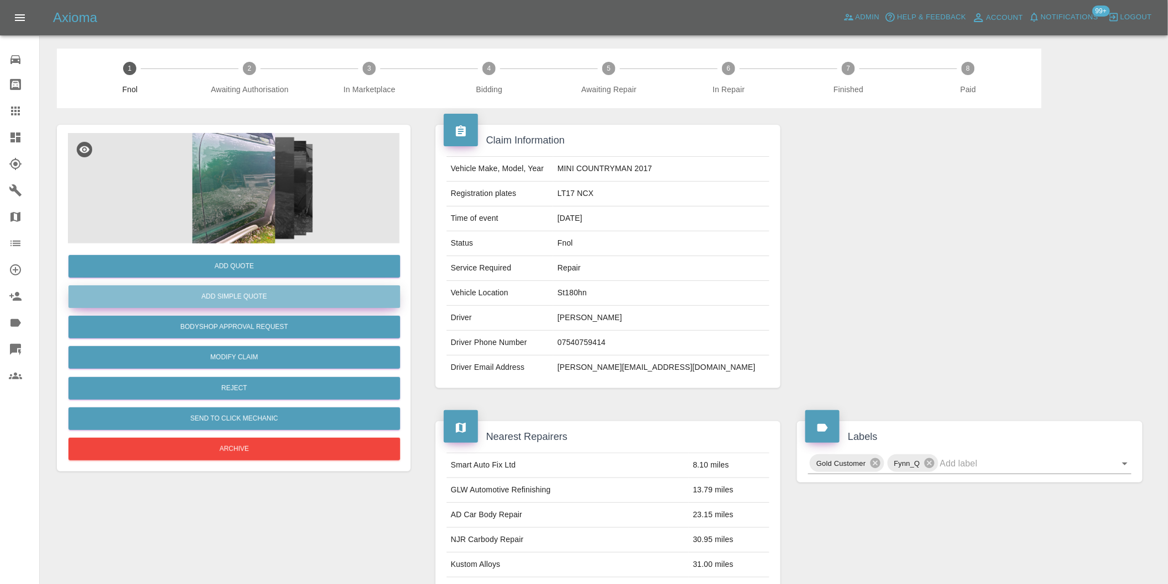
click at [245, 299] on button "Add Simple Quote" at bounding box center [234, 296] width 332 height 23
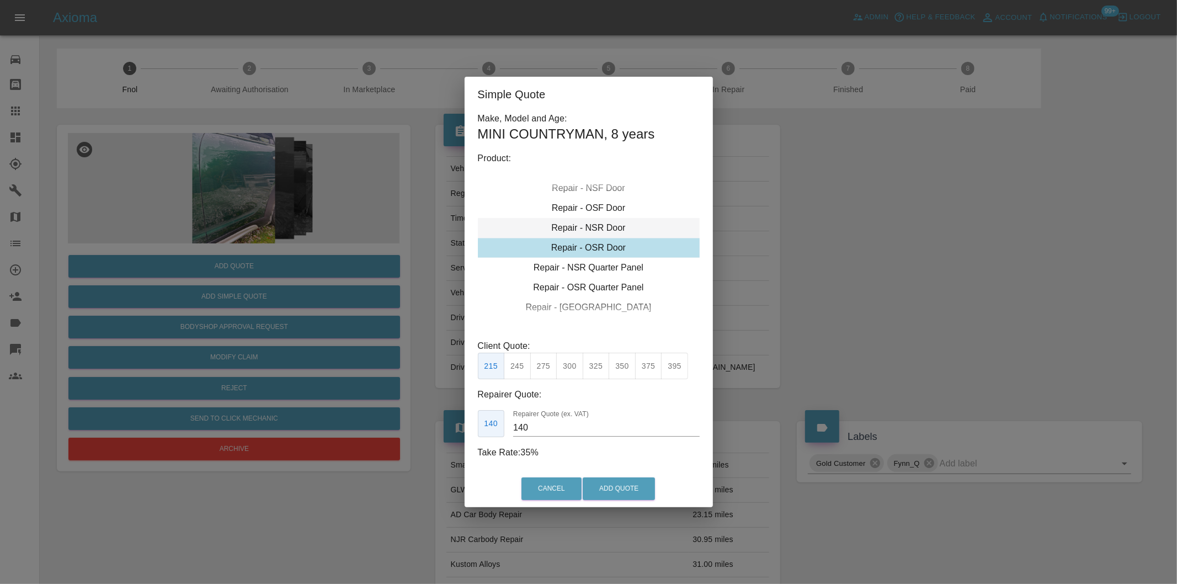
click at [596, 224] on div "Repair - NSR Door" at bounding box center [589, 228] width 222 height 20
drag, startPoint x: 619, startPoint y: 364, endPoint x: 628, endPoint y: 374, distance: 13.3
click at [620, 364] on button "350" at bounding box center [622, 366] width 27 height 27
type input "230"
click at [630, 488] on button "Add Quote" at bounding box center [619, 488] width 72 height 23
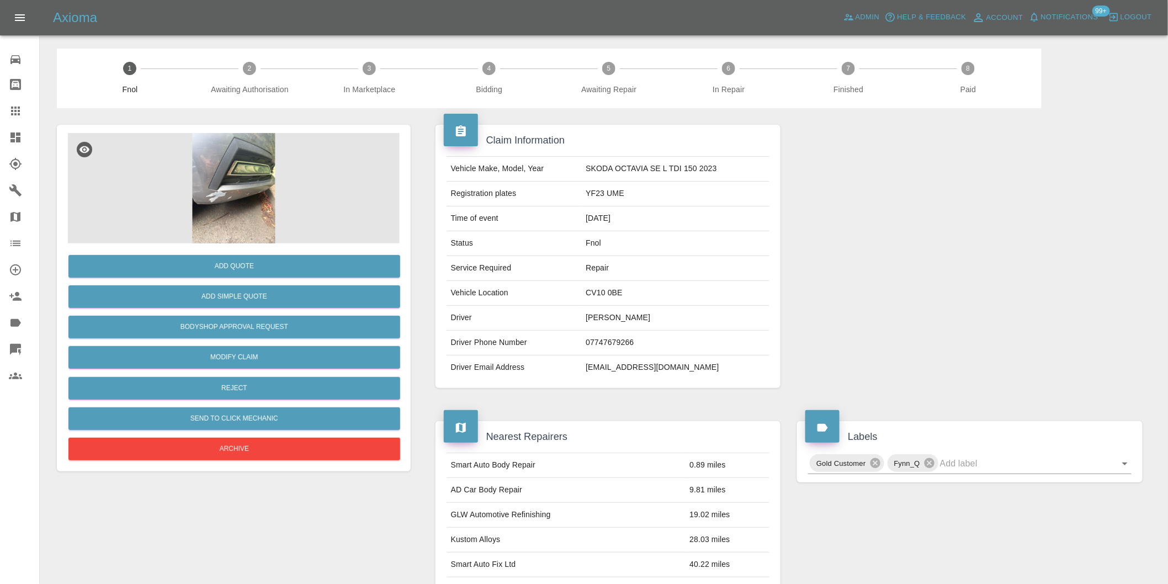
click at [226, 197] on img at bounding box center [234, 188] width 332 height 110
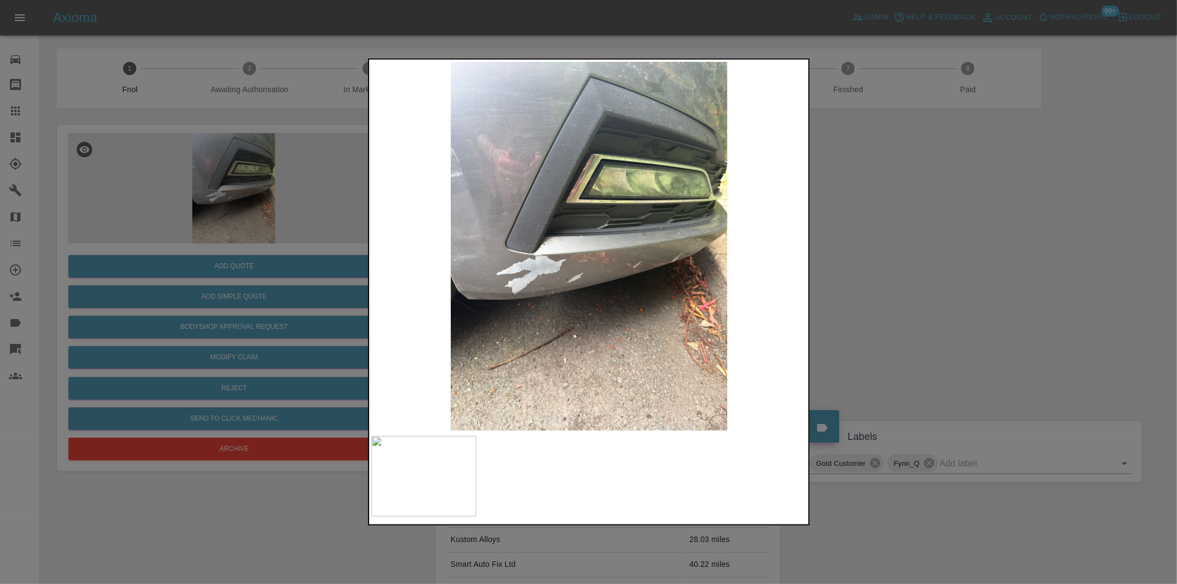
click at [560, 272] on img at bounding box center [590, 246] width 436 height 369
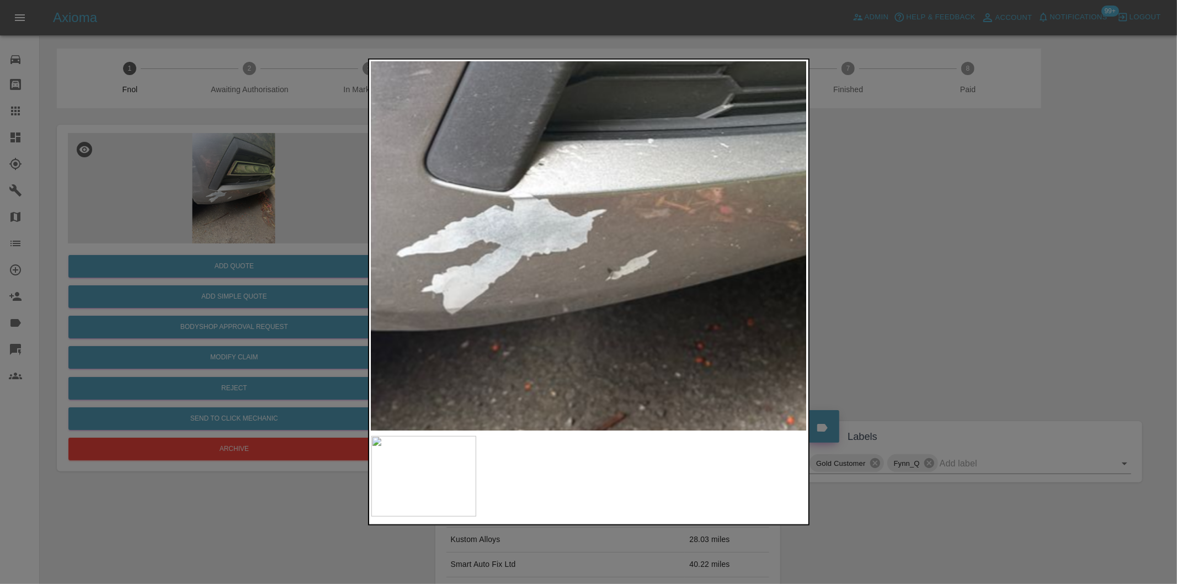
click at [560, 272] on img at bounding box center [674, 170] width 1308 height 1106
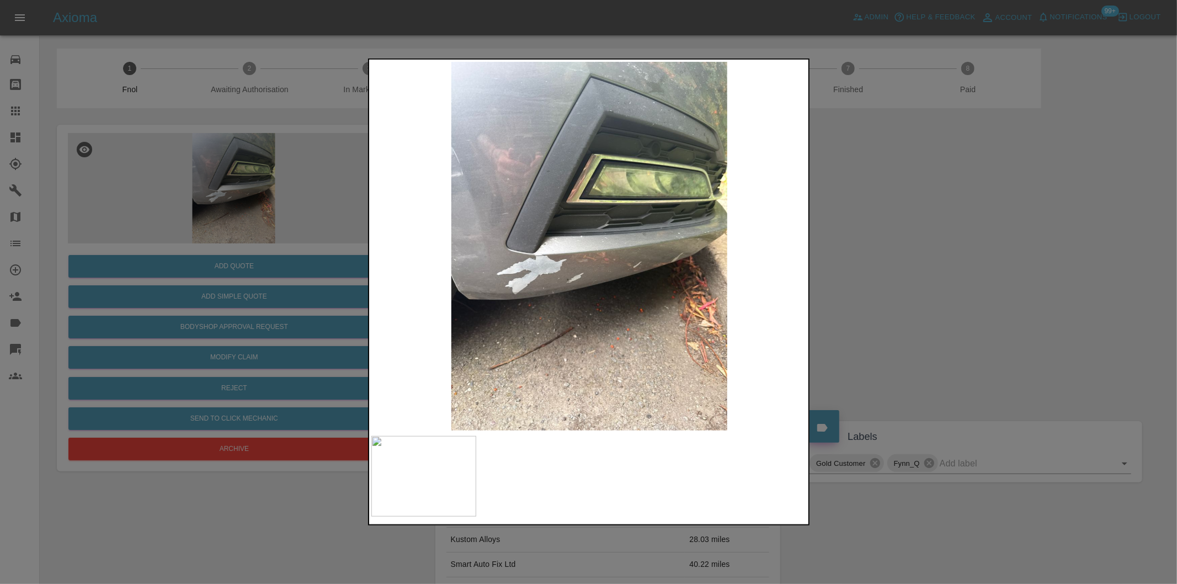
click at [961, 238] on div at bounding box center [588, 292] width 1177 height 584
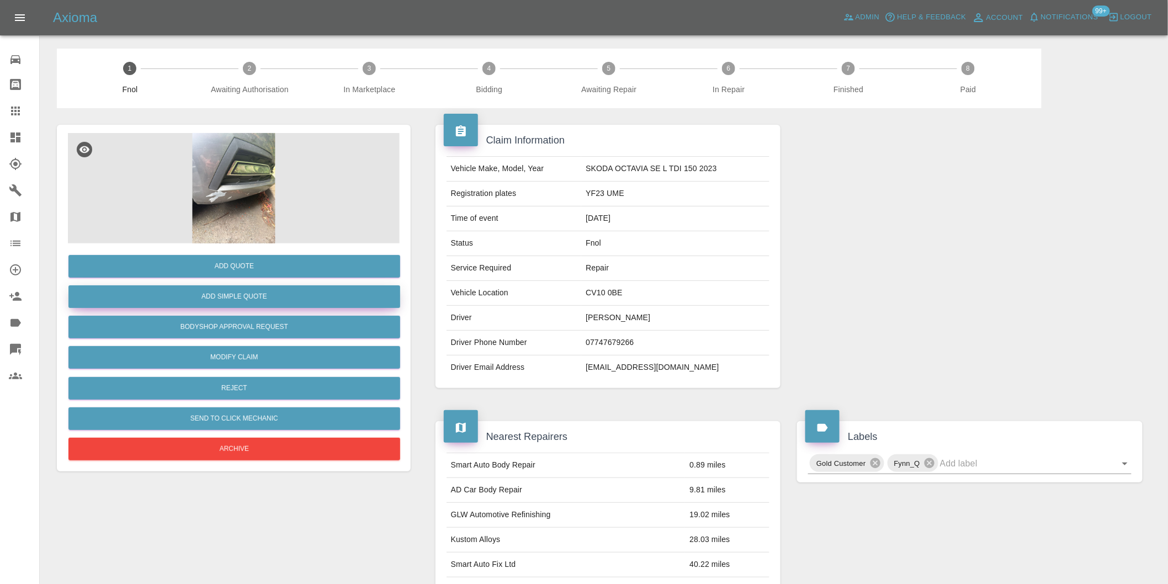
click at [285, 293] on button "Add Simple Quote" at bounding box center [234, 296] width 332 height 23
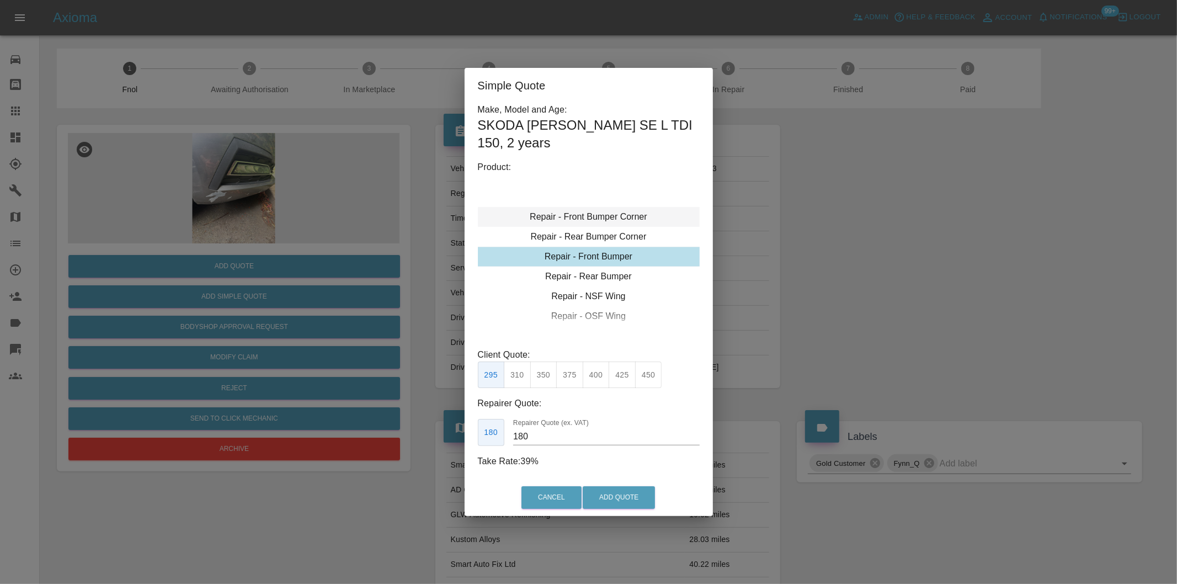
click at [626, 218] on div "Repair - Front Bumper Corner" at bounding box center [589, 217] width 222 height 20
drag, startPoint x: 569, startPoint y: 375, endPoint x: 617, endPoint y: 459, distance: 96.2
click at [569, 376] on button "240" at bounding box center [569, 375] width 27 height 27
type input "150"
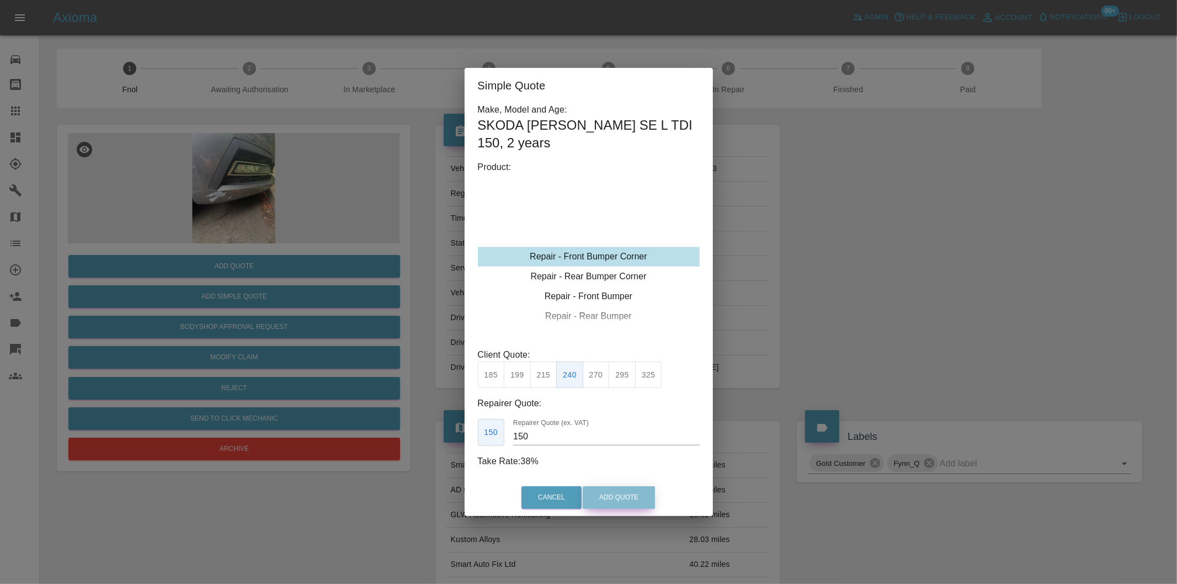
click at [626, 498] on button "Add Quote" at bounding box center [619, 497] width 72 height 23
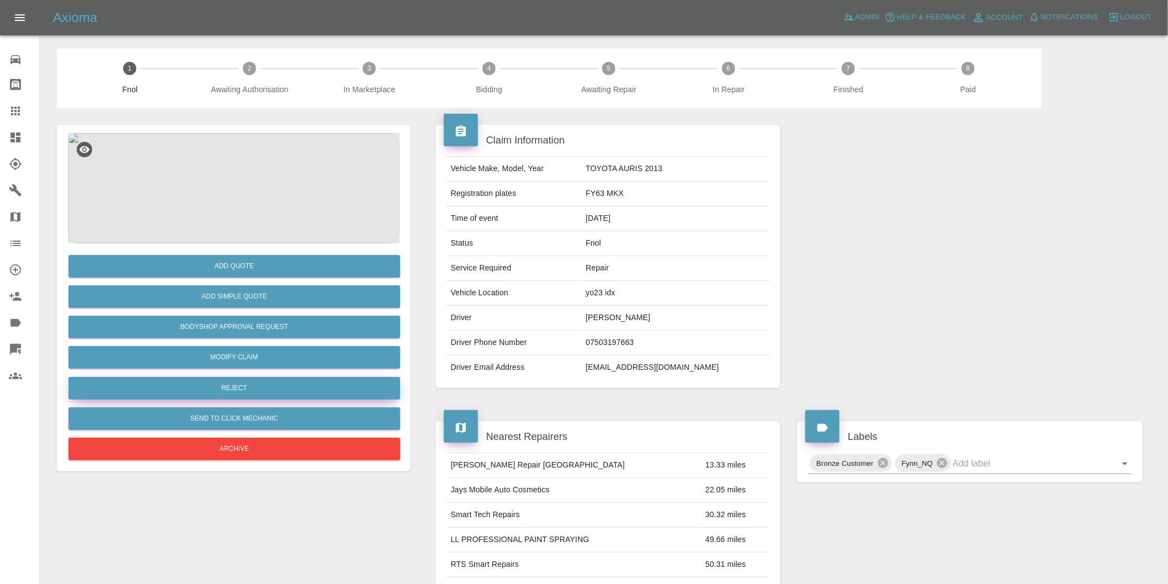
click at [250, 389] on button "Reject" at bounding box center [234, 388] width 332 height 23
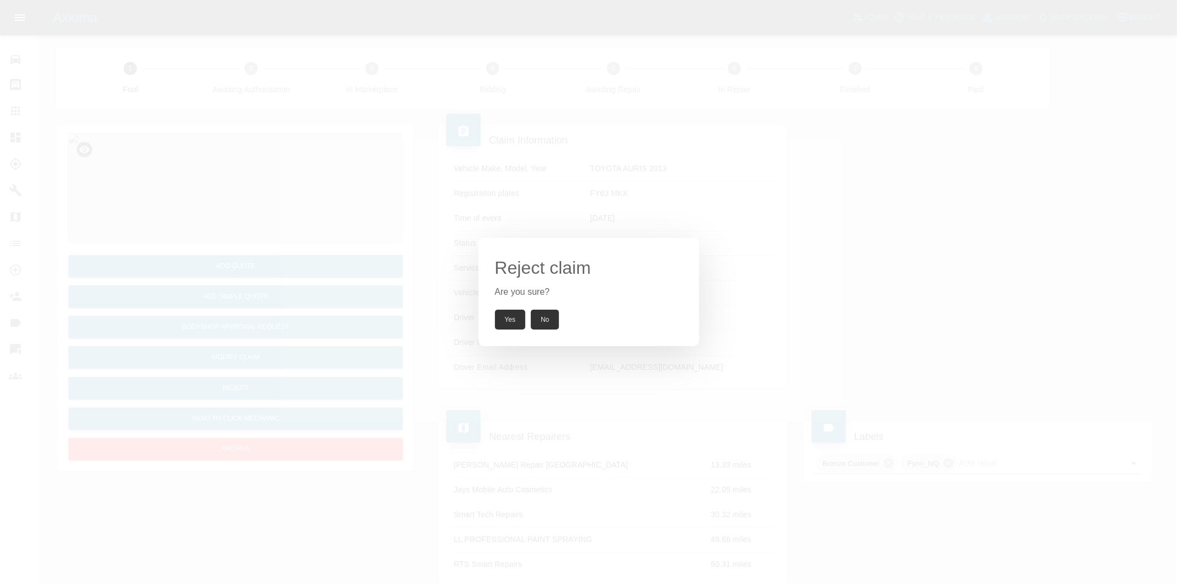
click at [509, 319] on button "Yes" at bounding box center [510, 320] width 31 height 20
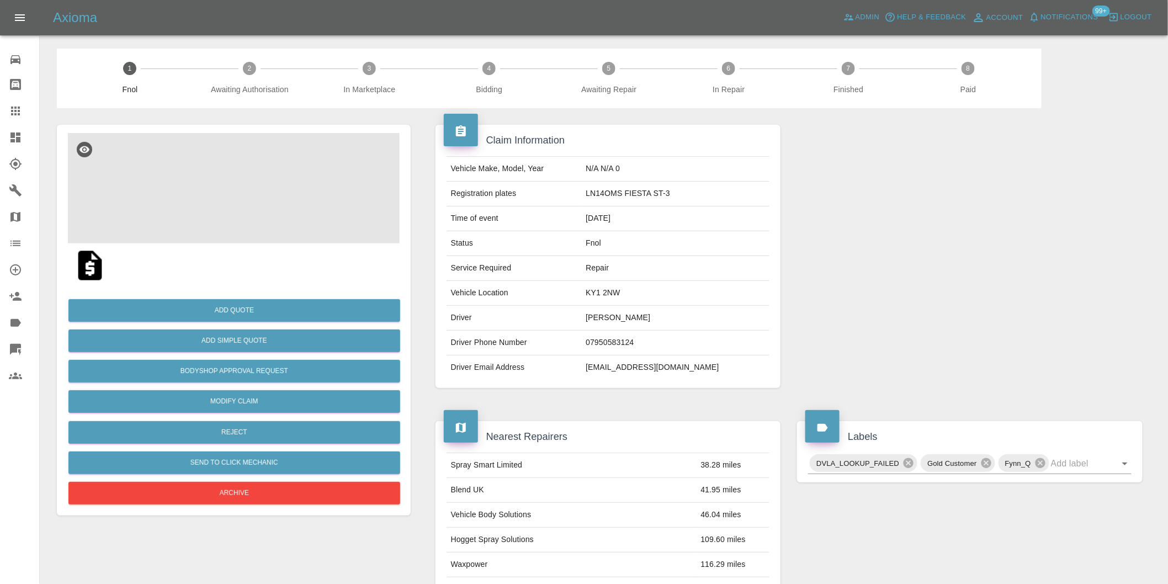
click at [247, 195] on img at bounding box center [234, 188] width 332 height 110
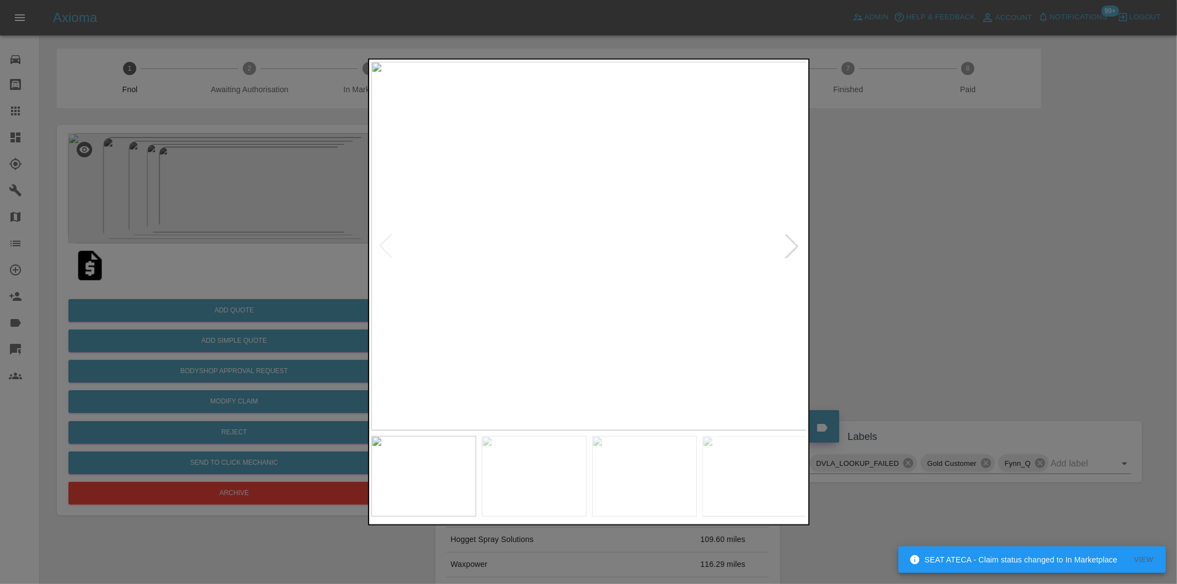
click at [788, 243] on div at bounding box center [792, 246] width 24 height 24
click at [915, 217] on div at bounding box center [588, 292] width 1177 height 584
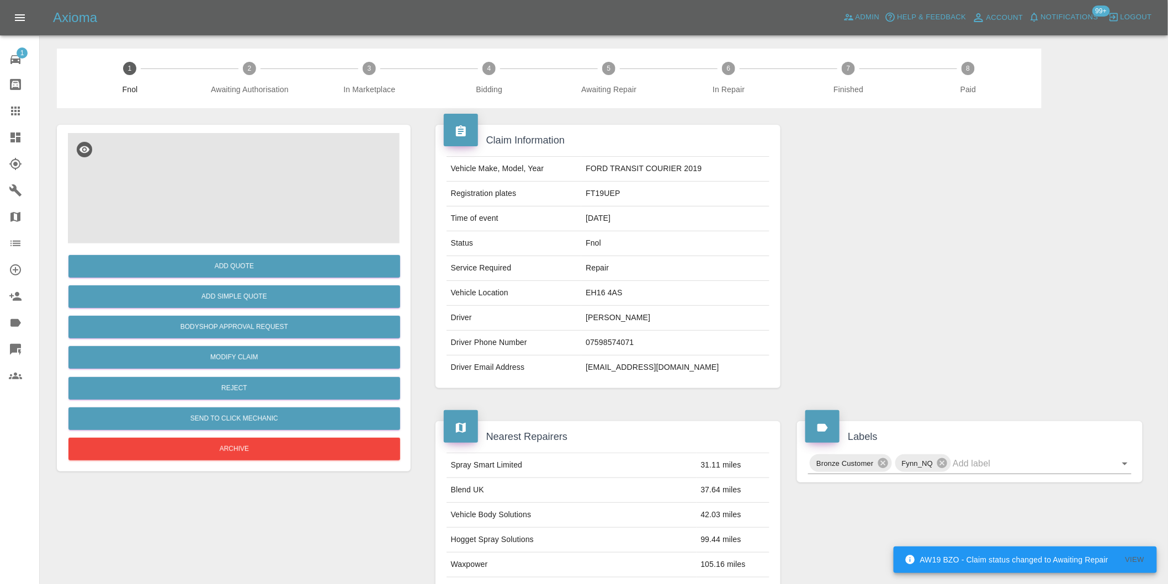
click at [240, 201] on img at bounding box center [234, 188] width 332 height 110
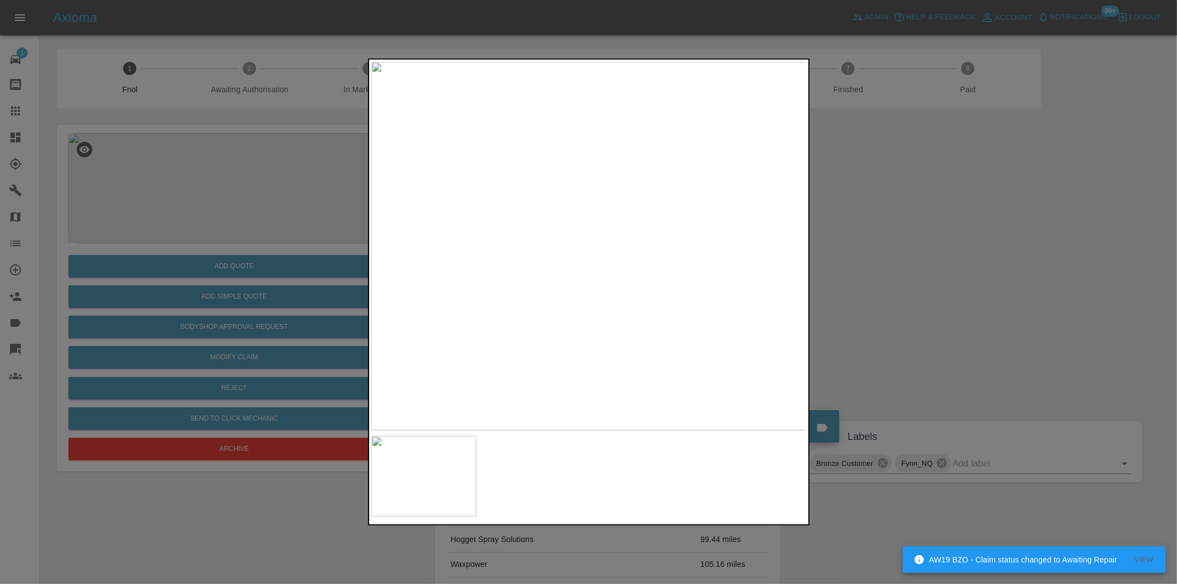
click at [629, 211] on img at bounding box center [590, 246] width 436 height 369
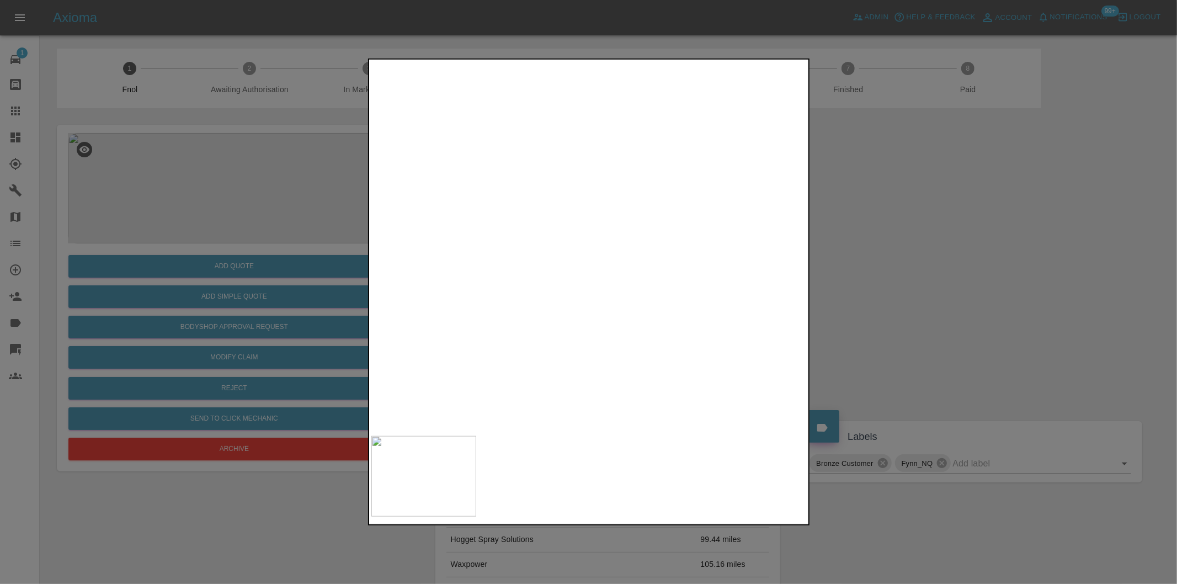
click at [473, 219] on img at bounding box center [468, 350] width 1308 height 1106
click at [889, 243] on div at bounding box center [588, 292] width 1177 height 584
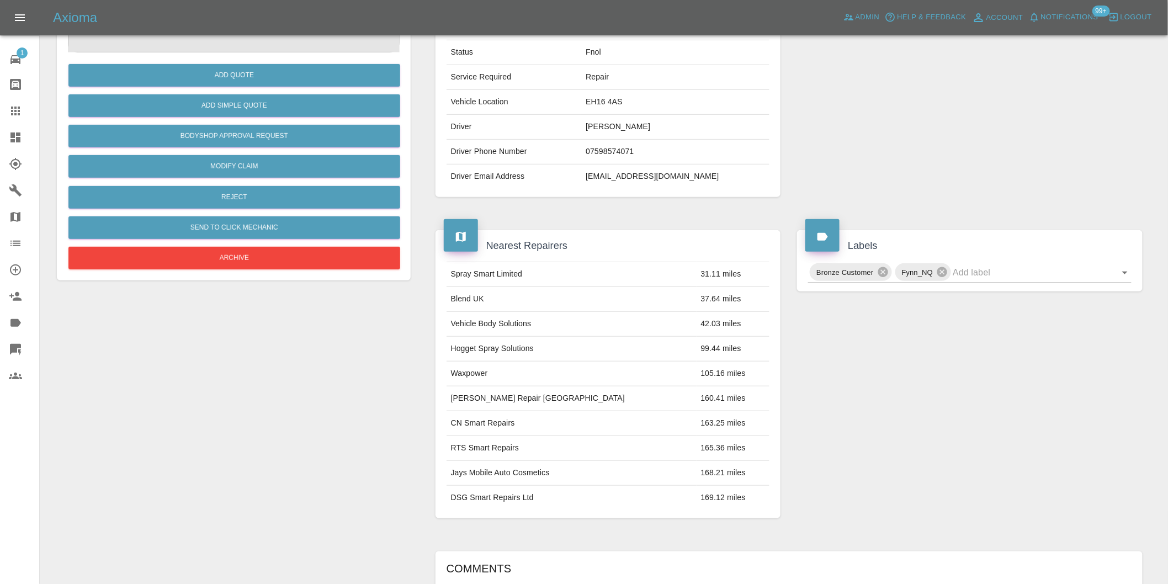
scroll to position [76, 0]
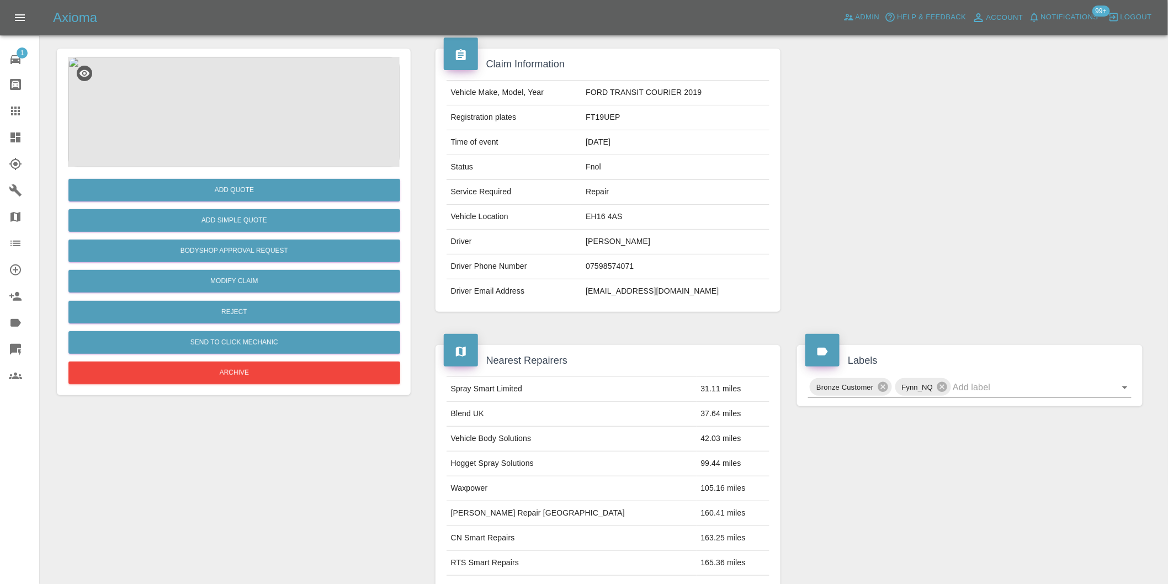
click at [215, 84] on img at bounding box center [234, 112] width 332 height 110
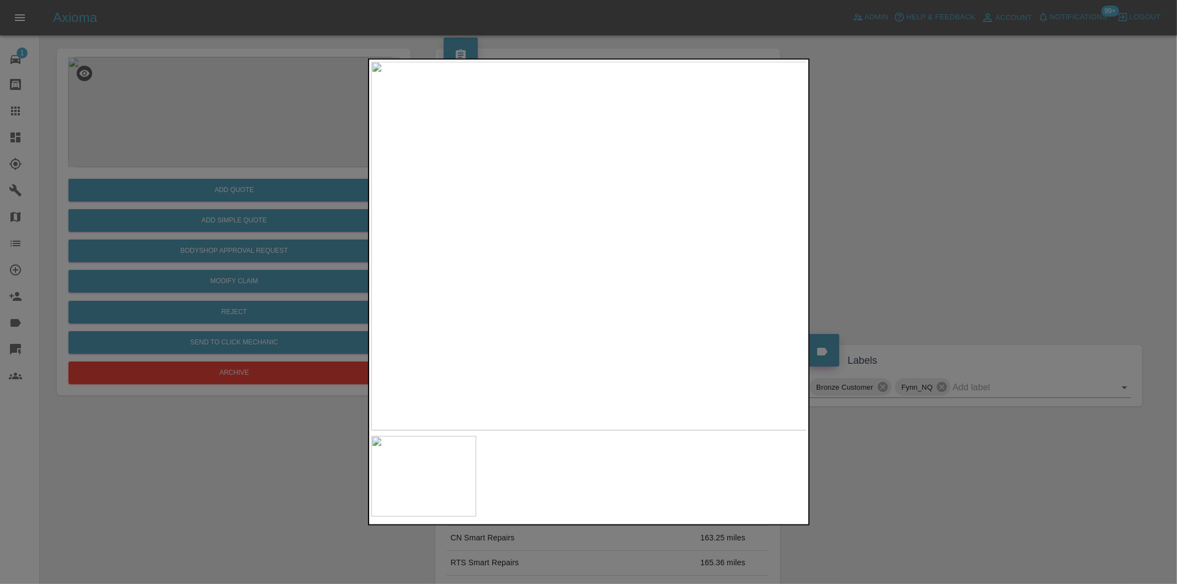
click at [516, 179] on img at bounding box center [590, 246] width 436 height 369
click at [418, 279] on img at bounding box center [546, 464] width 1308 height 1106
click at [622, 299] on img at bounding box center [546, 464] width 1308 height 1106
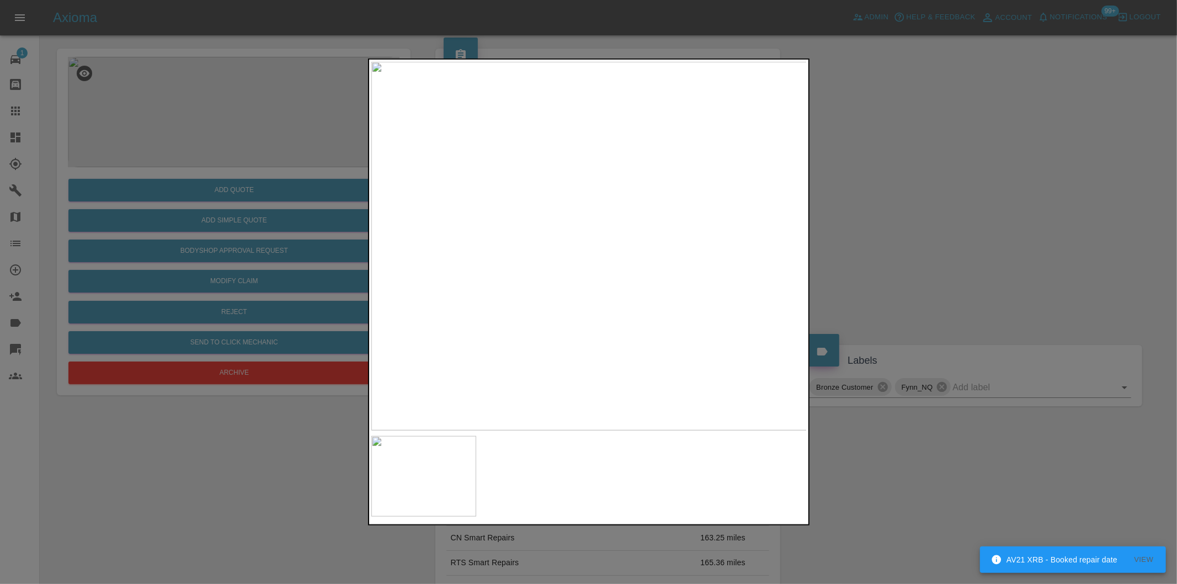
drag, startPoint x: 913, startPoint y: 206, endPoint x: 905, endPoint y: 188, distance: 20.3
click at [911, 200] on div at bounding box center [588, 292] width 1177 height 584
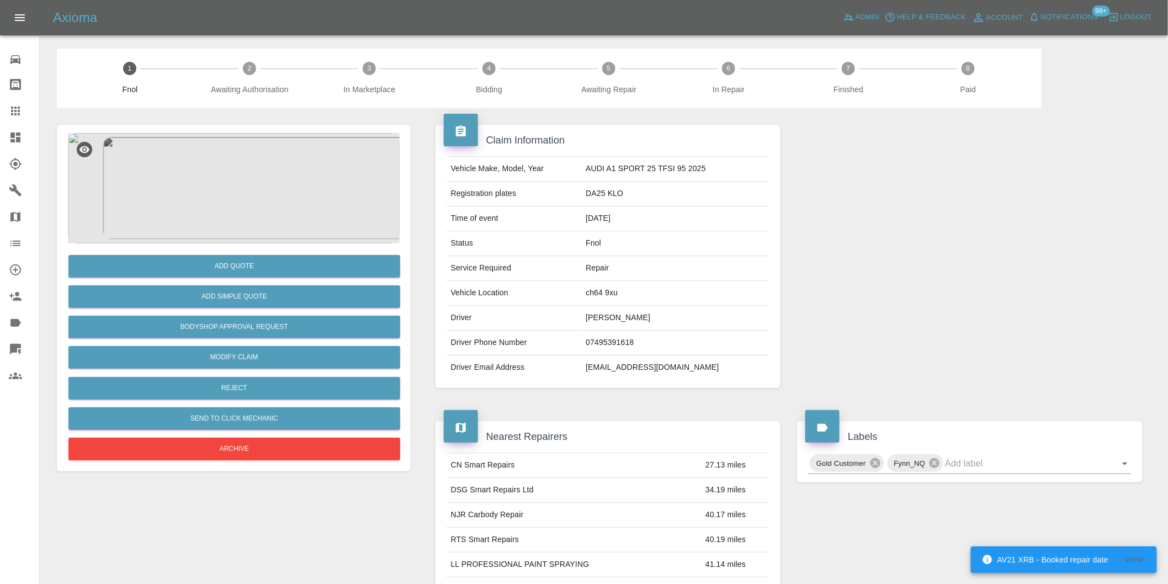
click at [249, 188] on img at bounding box center [234, 188] width 332 height 110
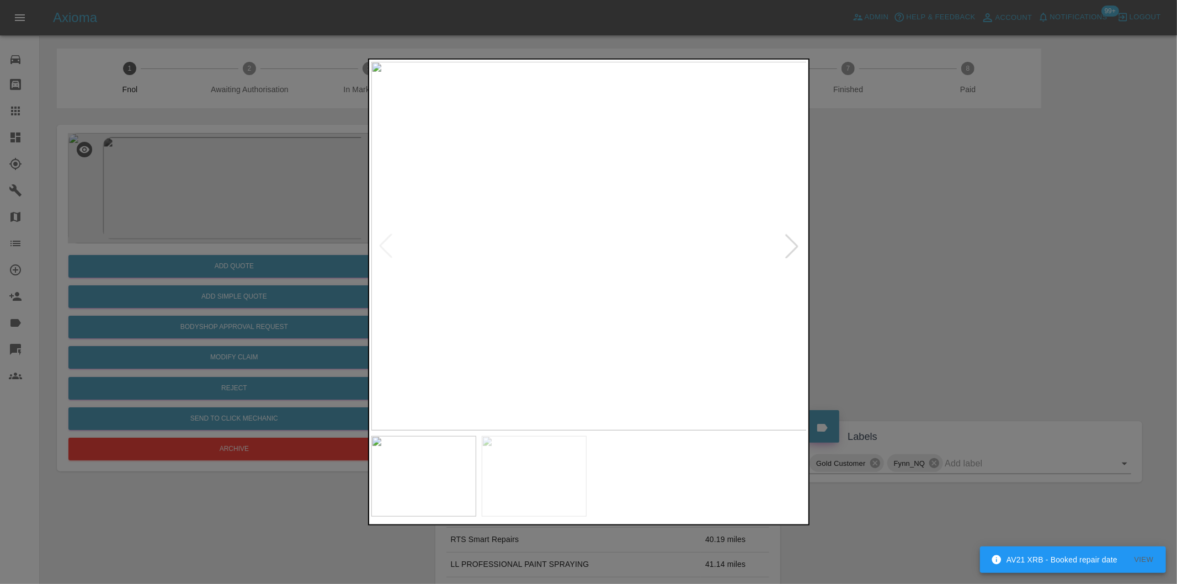
drag, startPoint x: 1020, startPoint y: 294, endPoint x: 649, endPoint y: 370, distance: 379.1
click at [1017, 294] on div at bounding box center [588, 292] width 1177 height 584
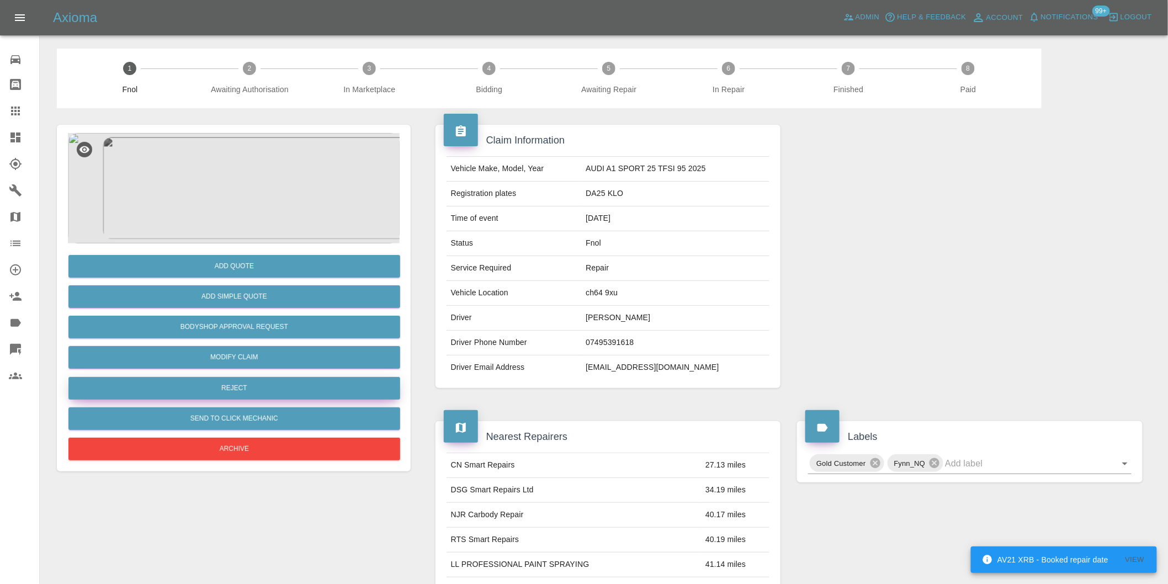
click at [275, 383] on button "Reject" at bounding box center [234, 388] width 332 height 23
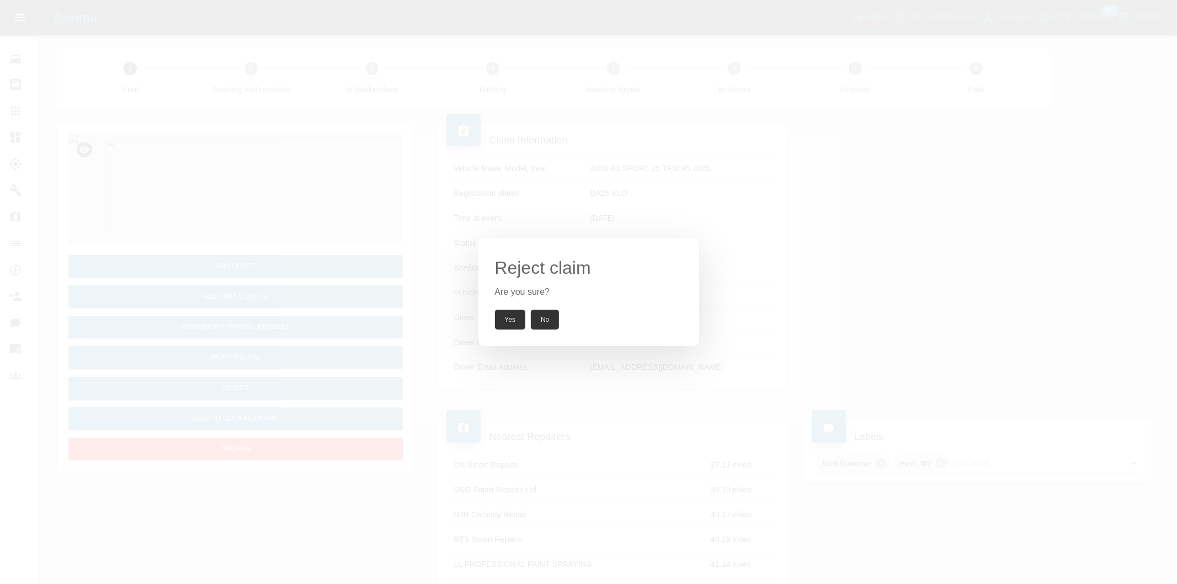
click at [513, 321] on button "Yes" at bounding box center [510, 320] width 31 height 20
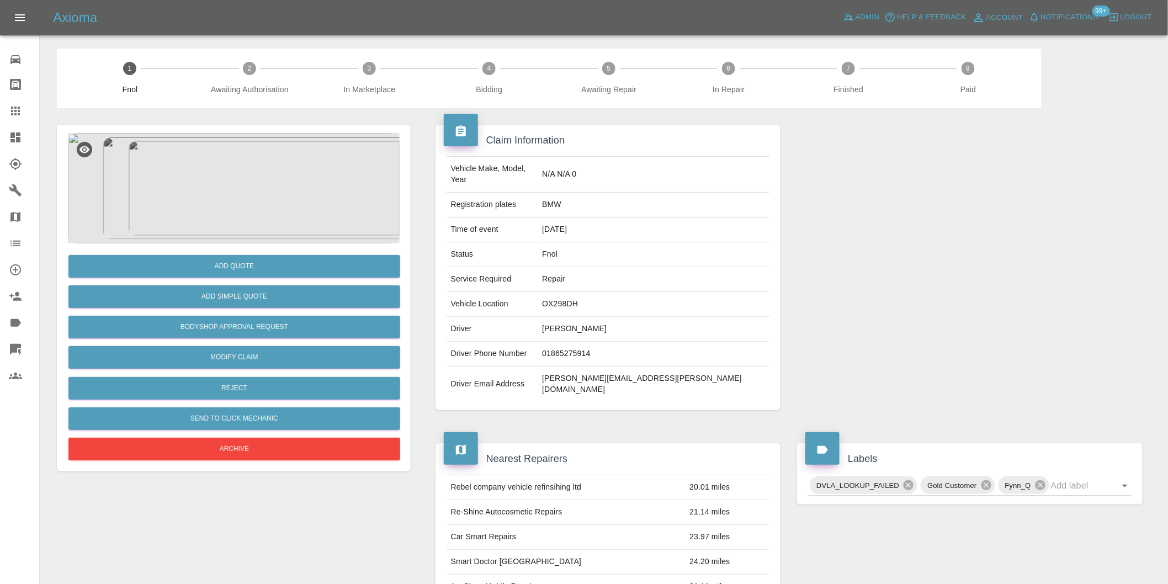
click at [283, 178] on img at bounding box center [234, 188] width 332 height 110
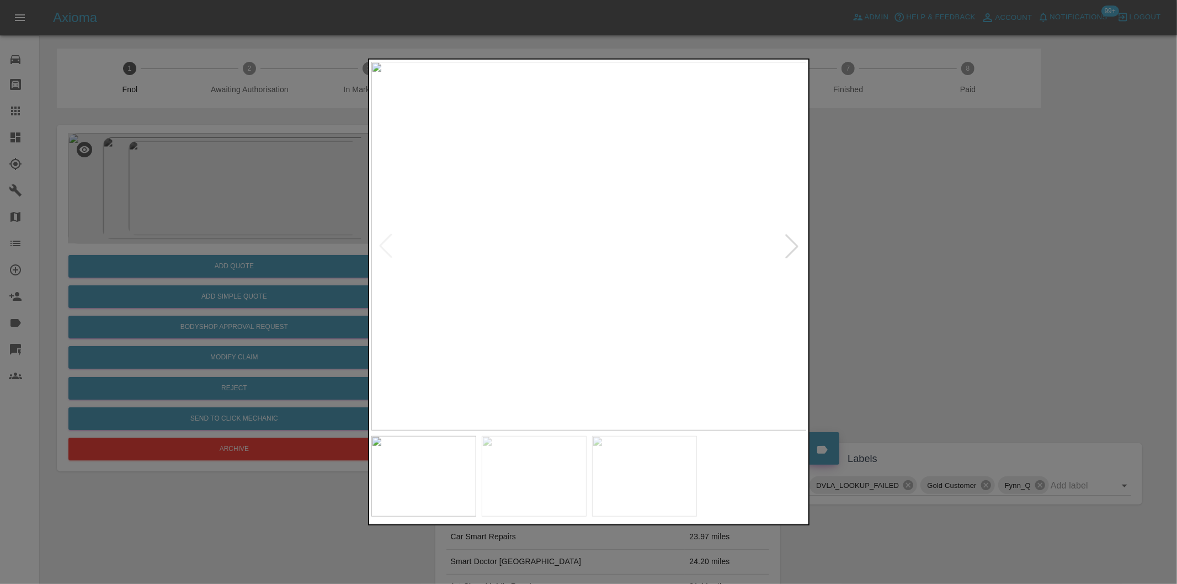
click at [787, 241] on div at bounding box center [792, 246] width 24 height 24
click at [787, 241] on img at bounding box center [590, 246] width 436 height 369
drag, startPoint x: 955, startPoint y: 233, endPoint x: 899, endPoint y: 178, distance: 79.2
click at [954, 232] on div at bounding box center [588, 292] width 1177 height 584
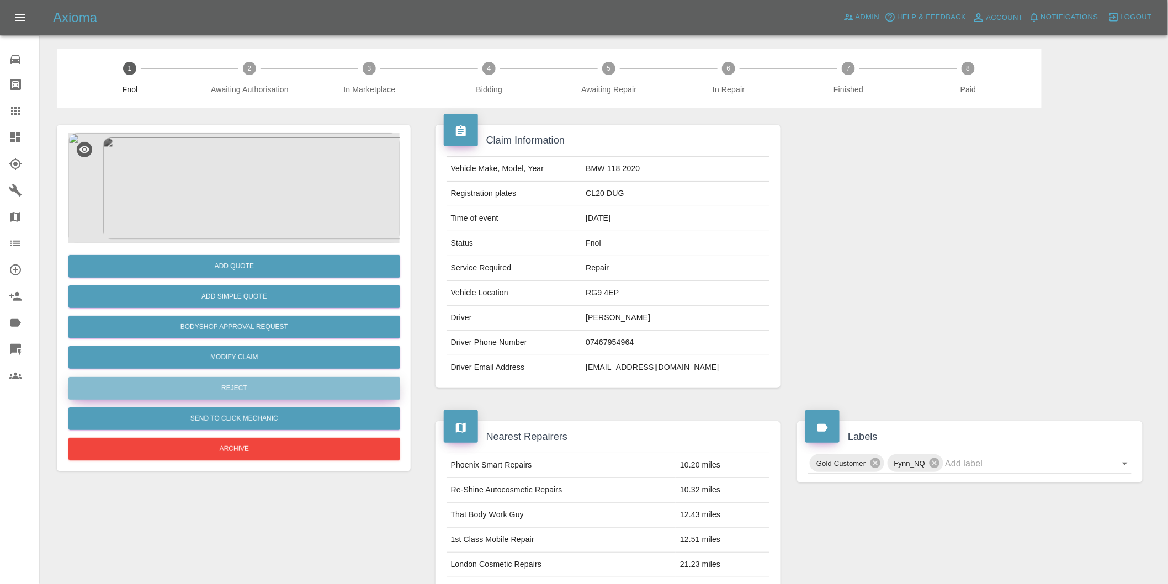
click at [256, 383] on button "Reject" at bounding box center [234, 388] width 332 height 23
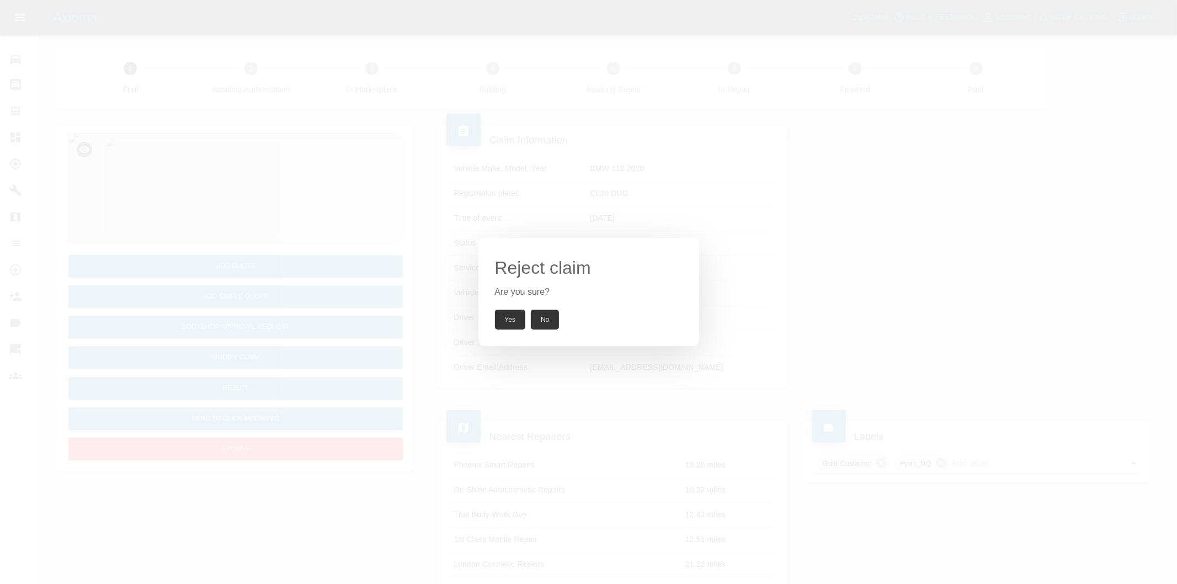
click at [497, 320] on button "Yes" at bounding box center [510, 320] width 31 height 20
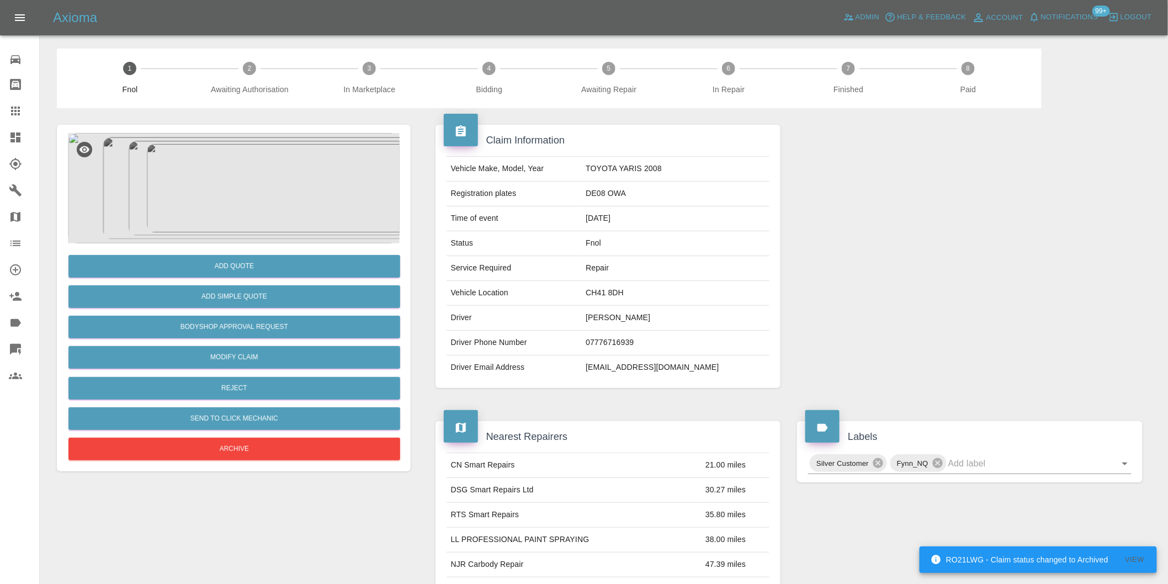
click at [254, 160] on img at bounding box center [234, 188] width 332 height 110
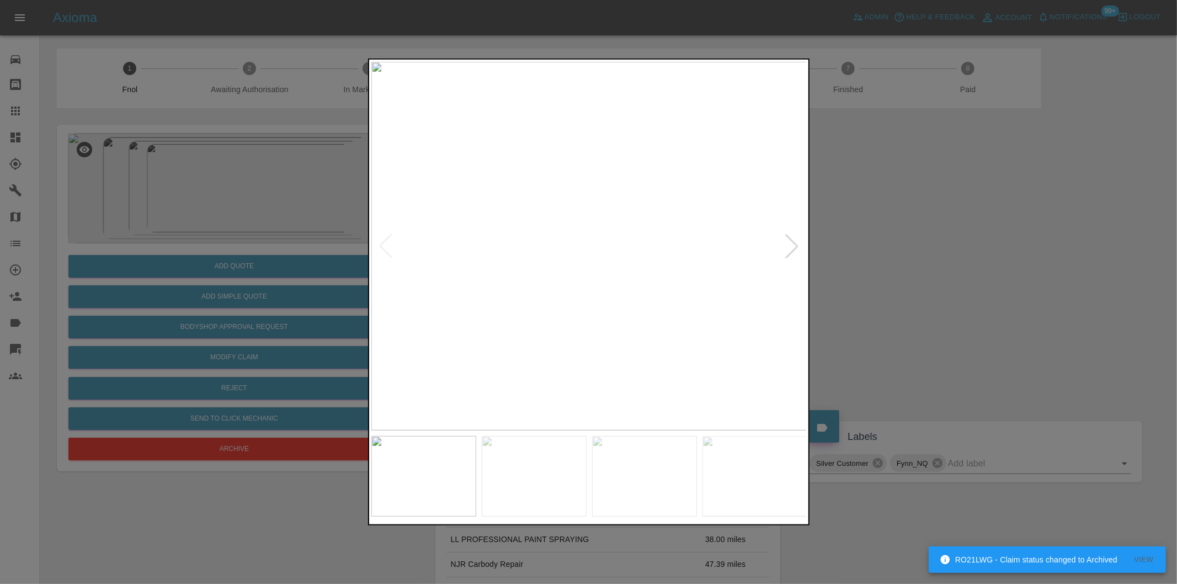
click at [797, 247] on div at bounding box center [792, 246] width 24 height 24
drag, startPoint x: 923, startPoint y: 270, endPoint x: 681, endPoint y: 282, distance: 242.0
click at [923, 271] on div at bounding box center [588, 292] width 1177 height 584
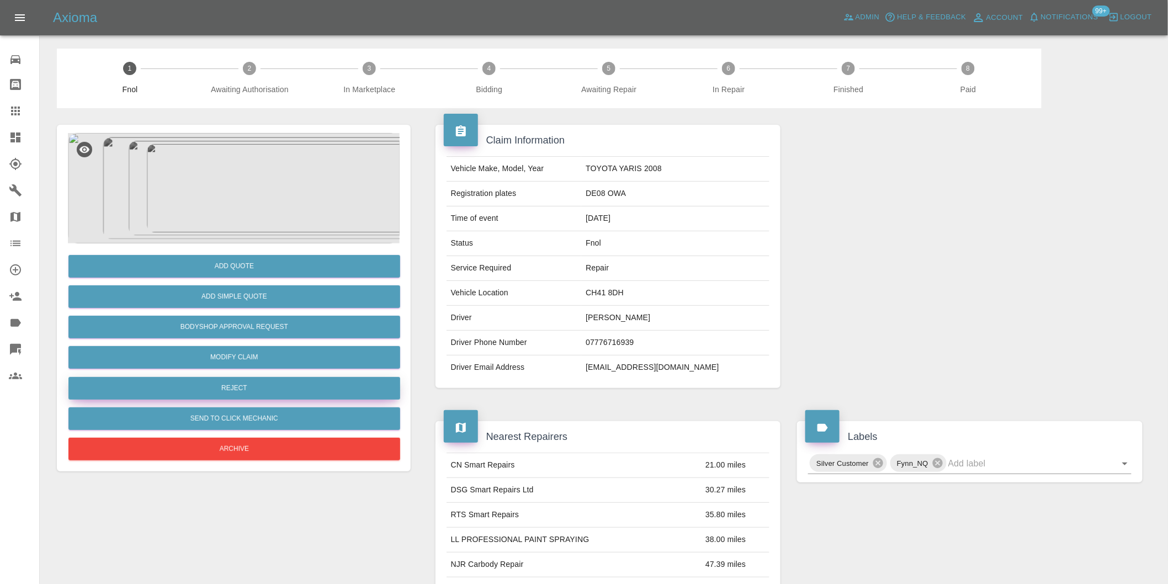
click at [258, 384] on button "Reject" at bounding box center [234, 388] width 332 height 23
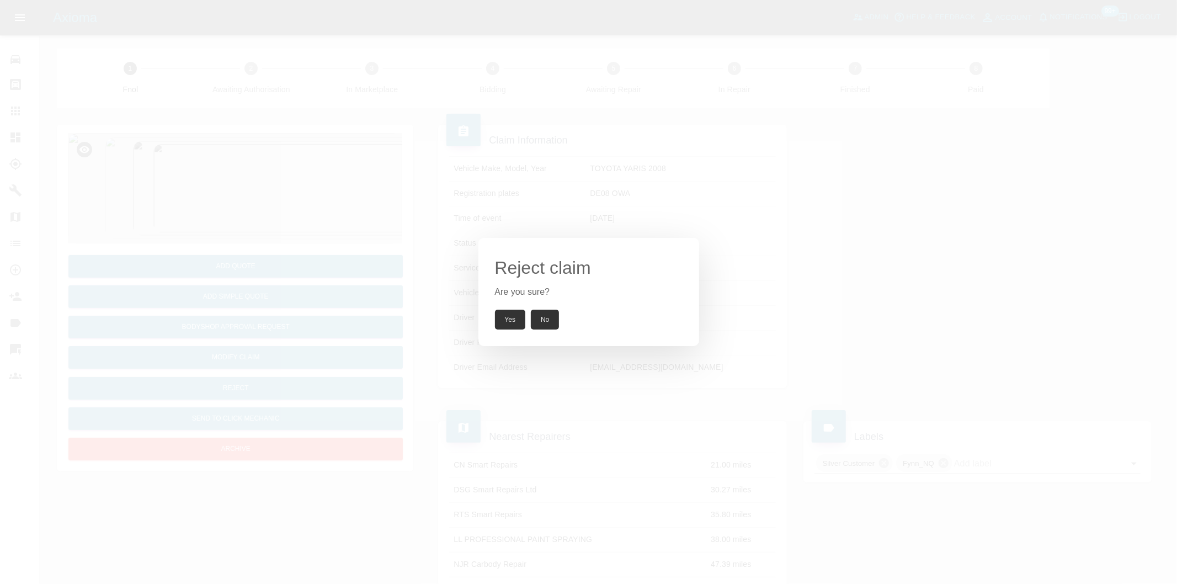
click at [510, 317] on button "Yes" at bounding box center [510, 320] width 31 height 20
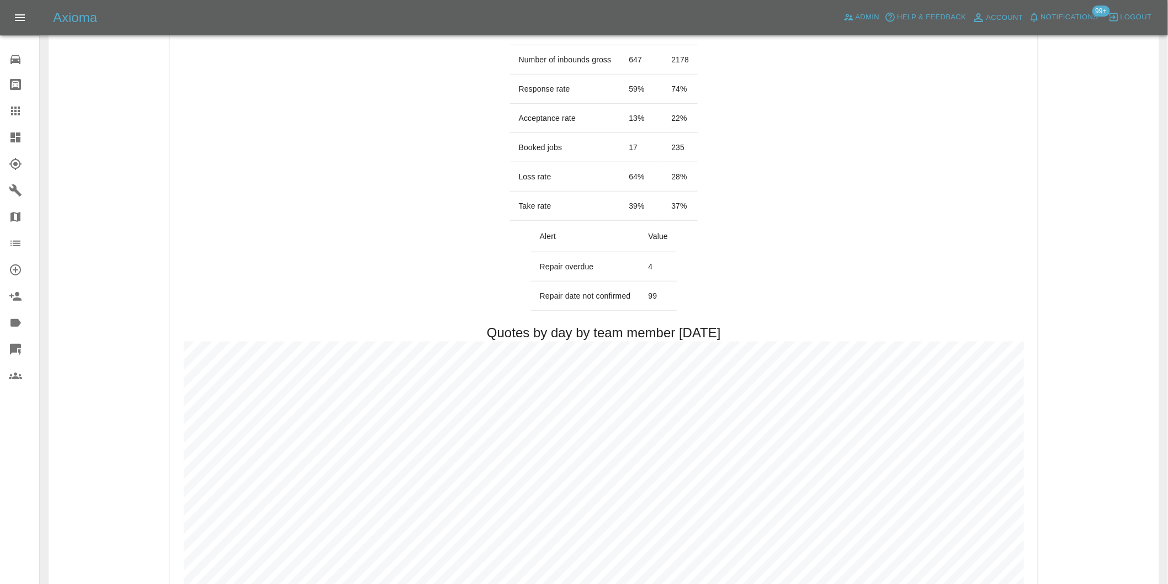
scroll to position [490, 0]
